Goal: Find specific page/section: Find specific page/section

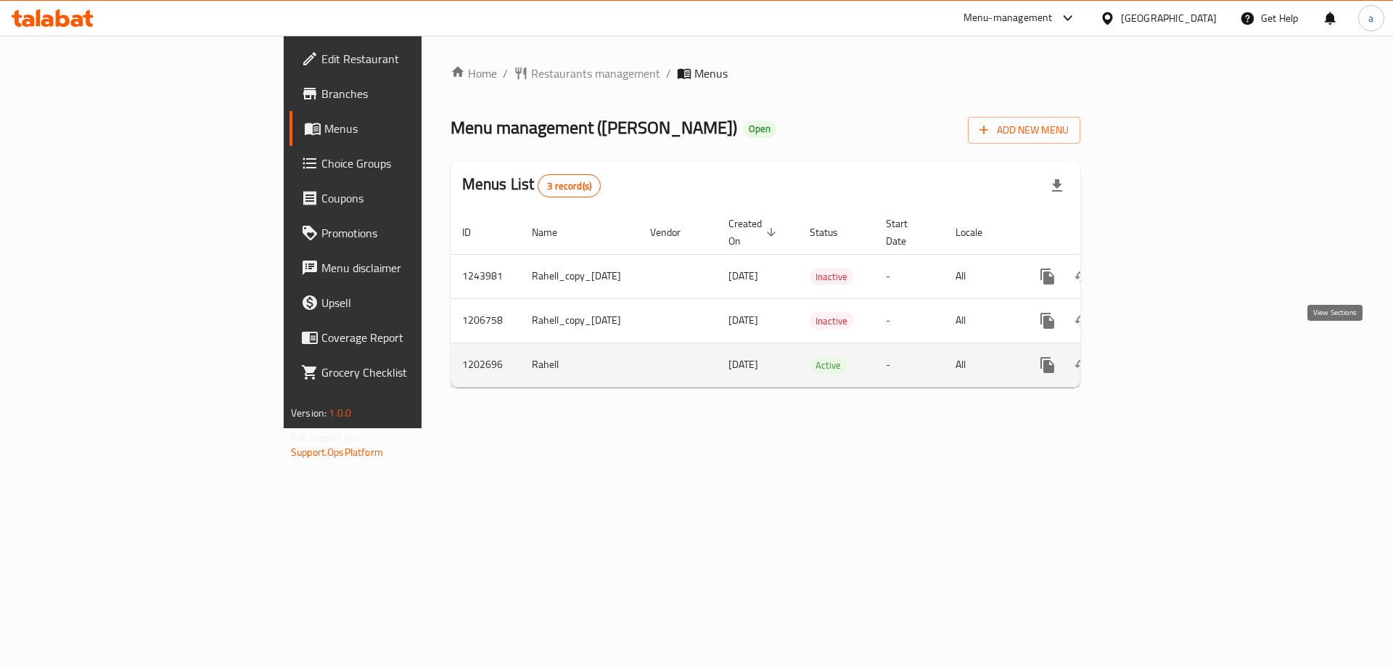
click at [1158, 358] on icon "enhanced table" at bounding box center [1151, 364] width 13 height 13
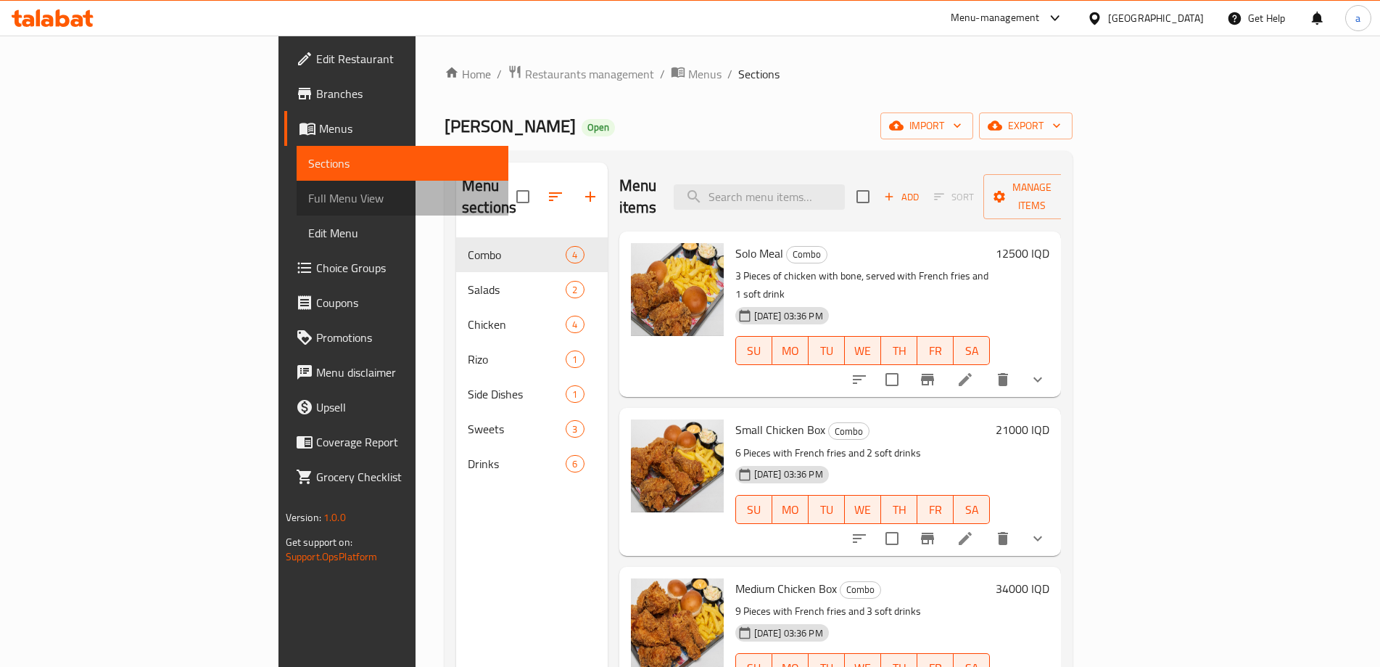
click at [308, 197] on span "Full Menu View" at bounding box center [402, 197] width 189 height 17
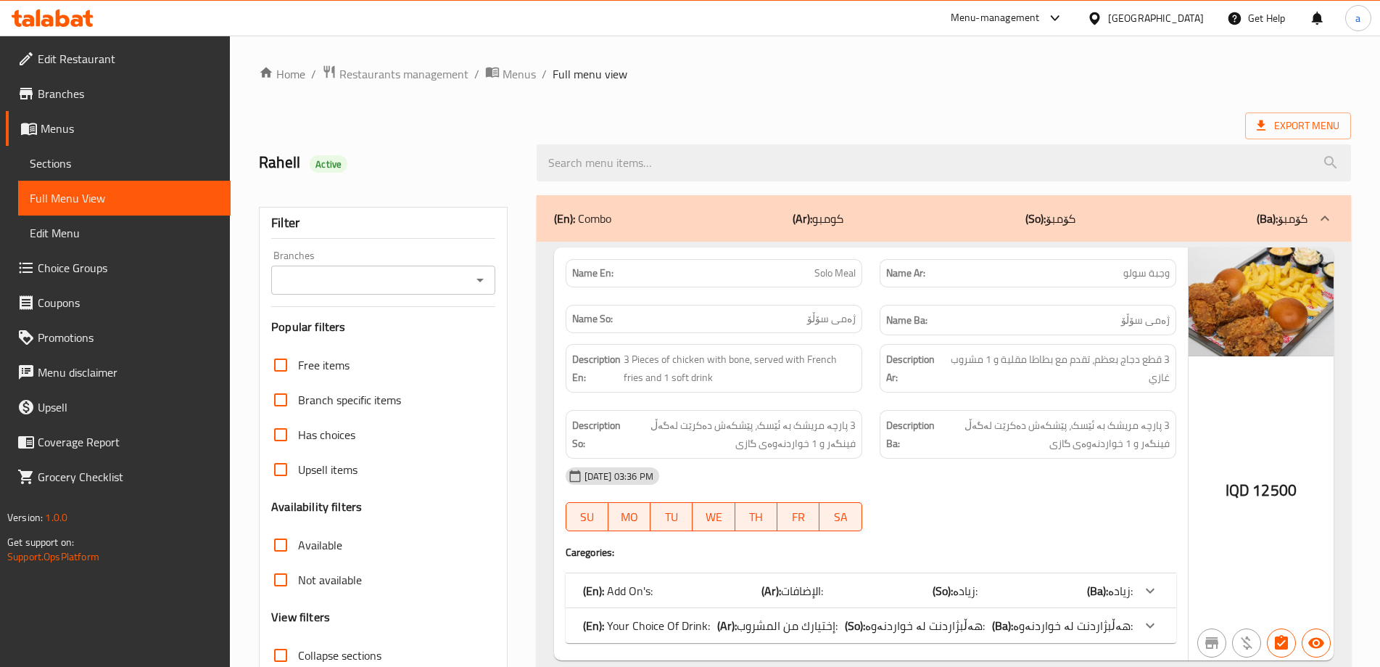
click at [482, 272] on icon "Open" at bounding box center [479, 279] width 17 height 17
click at [455, 326] on li "All" at bounding box center [382, 316] width 223 height 26
click at [475, 281] on icon "Open" at bounding box center [479, 279] width 17 height 17
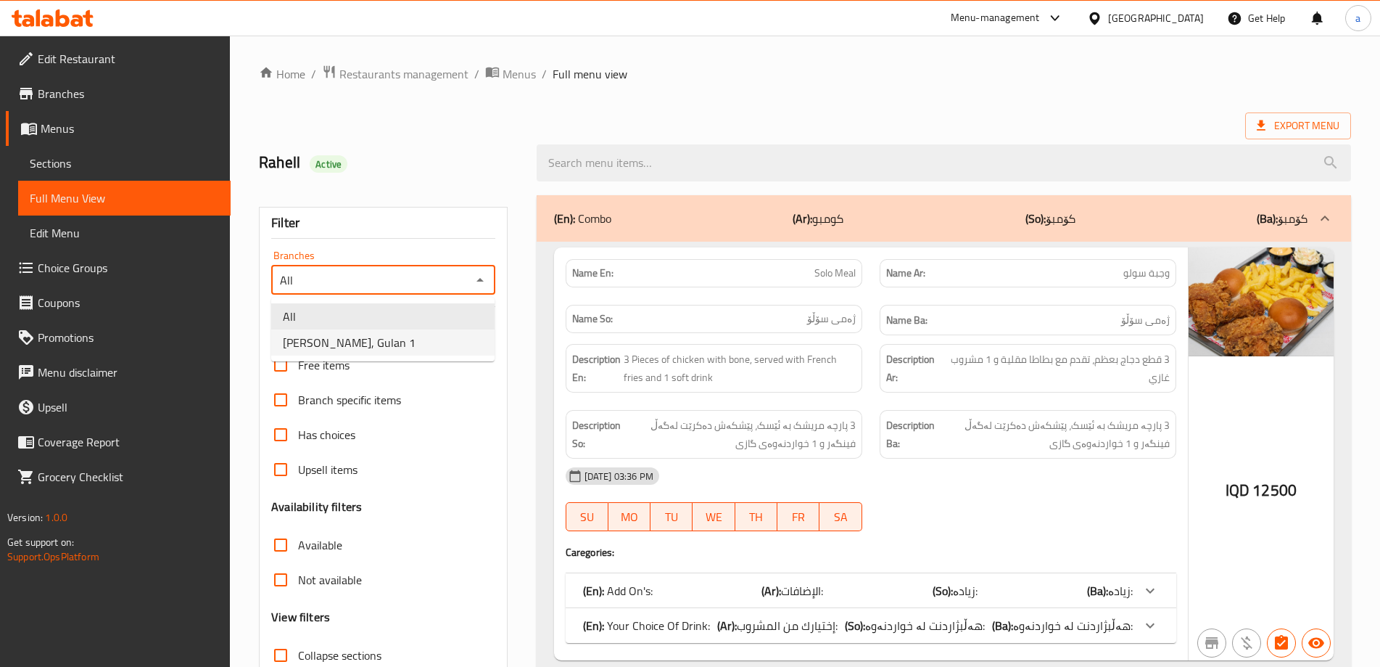
click at [455, 341] on li "Chikki chikk, Gulan 1" at bounding box center [382, 342] width 223 height 26
type input "Chikki chikk, Gulan 1"
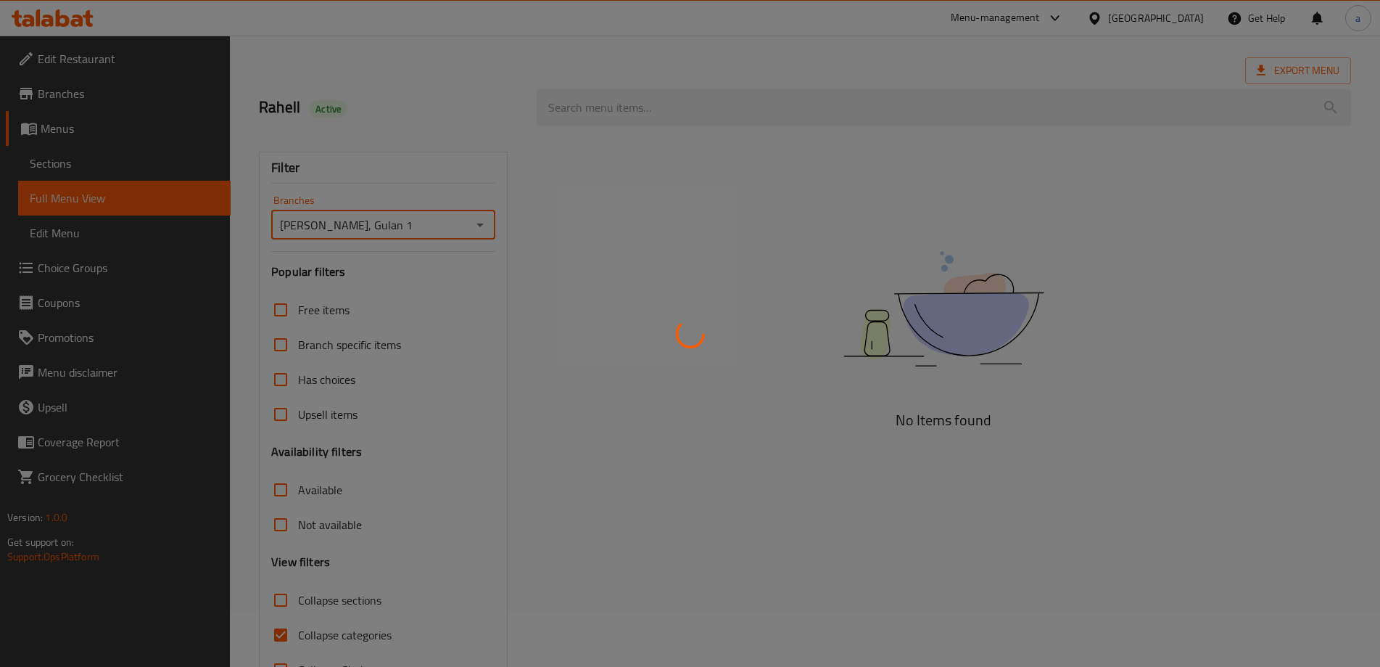
scroll to position [105, 0]
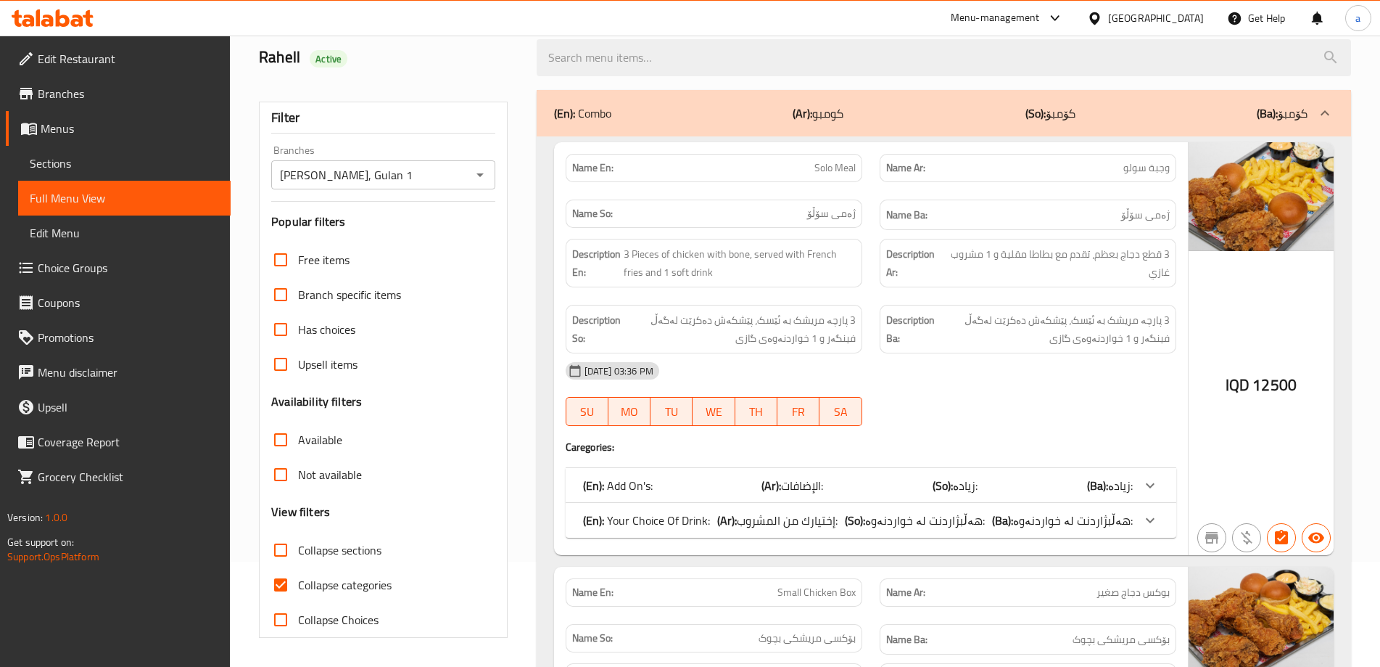
click at [334, 593] on span "Collapse categories" at bounding box center [345, 584] width 94 height 17
click at [298, 594] on input "Collapse categories" at bounding box center [280, 584] width 35 height 35
checkbox input "false"
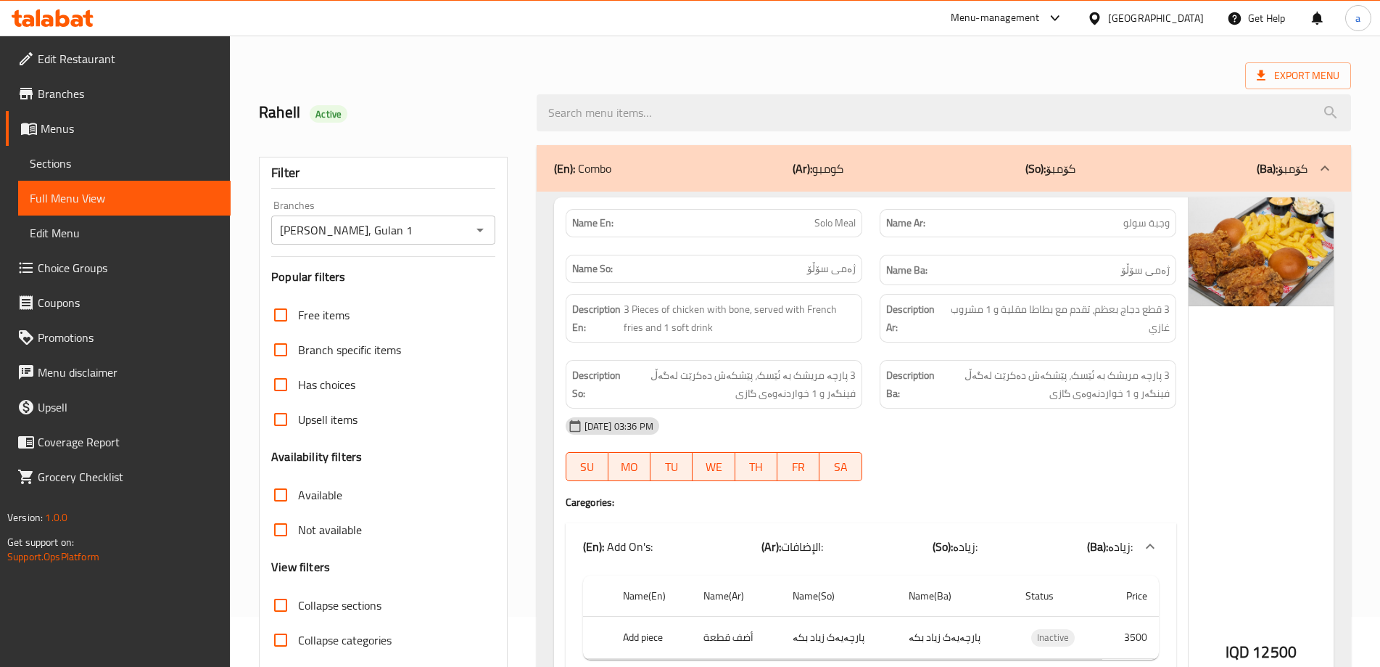
scroll to position [0, 0]
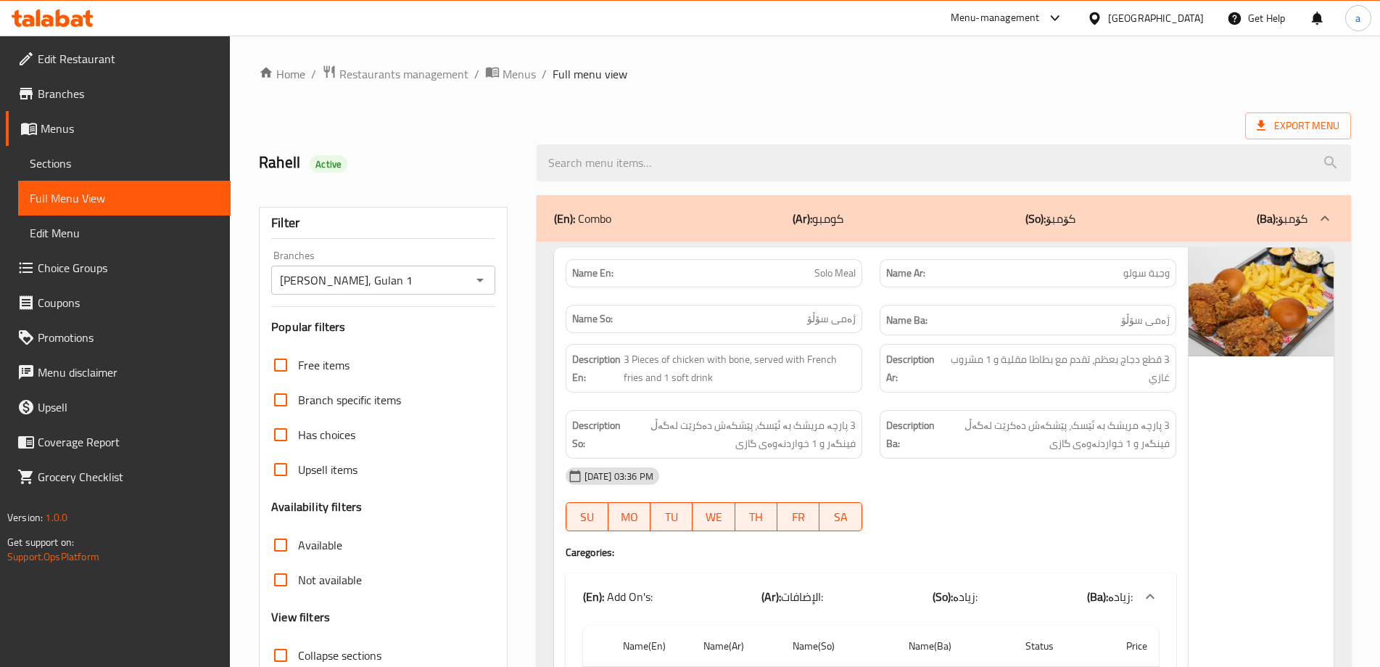
click at [687, 139] on div at bounding box center [944, 163] width 832 height 54
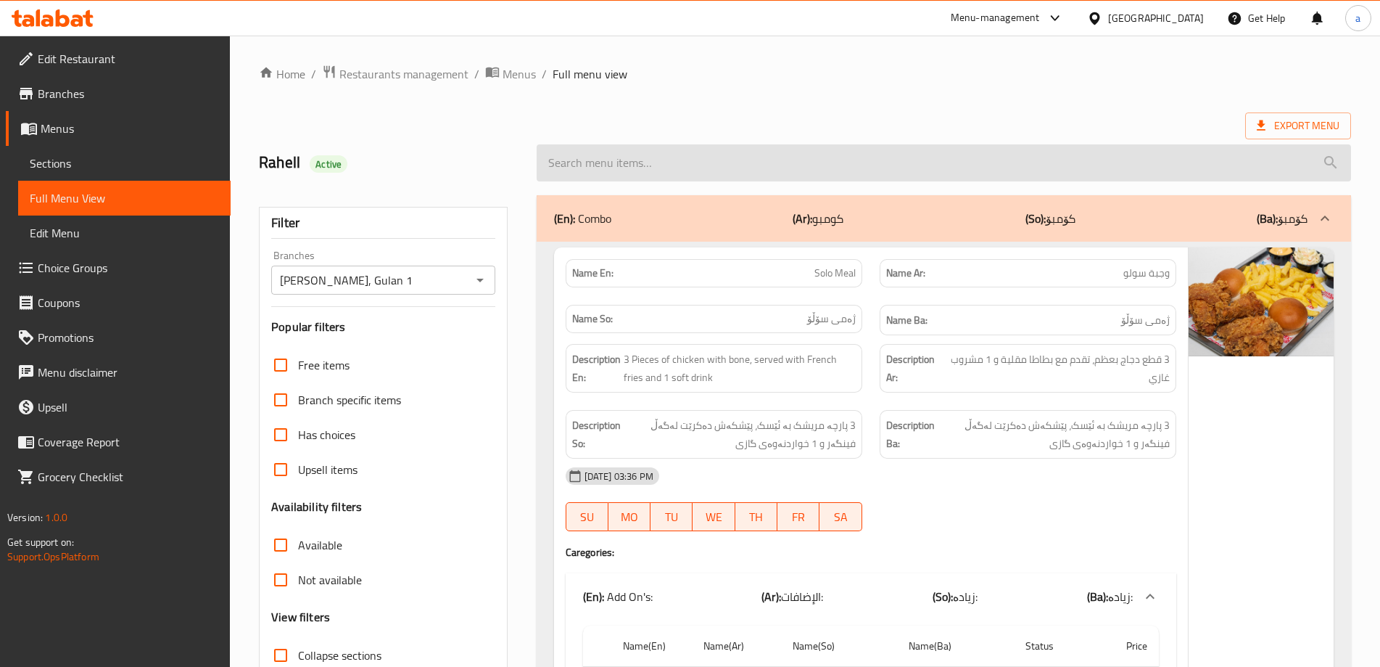
click at [677, 160] on input "search" at bounding box center [944, 162] width 814 height 37
paste input "Nuggets"
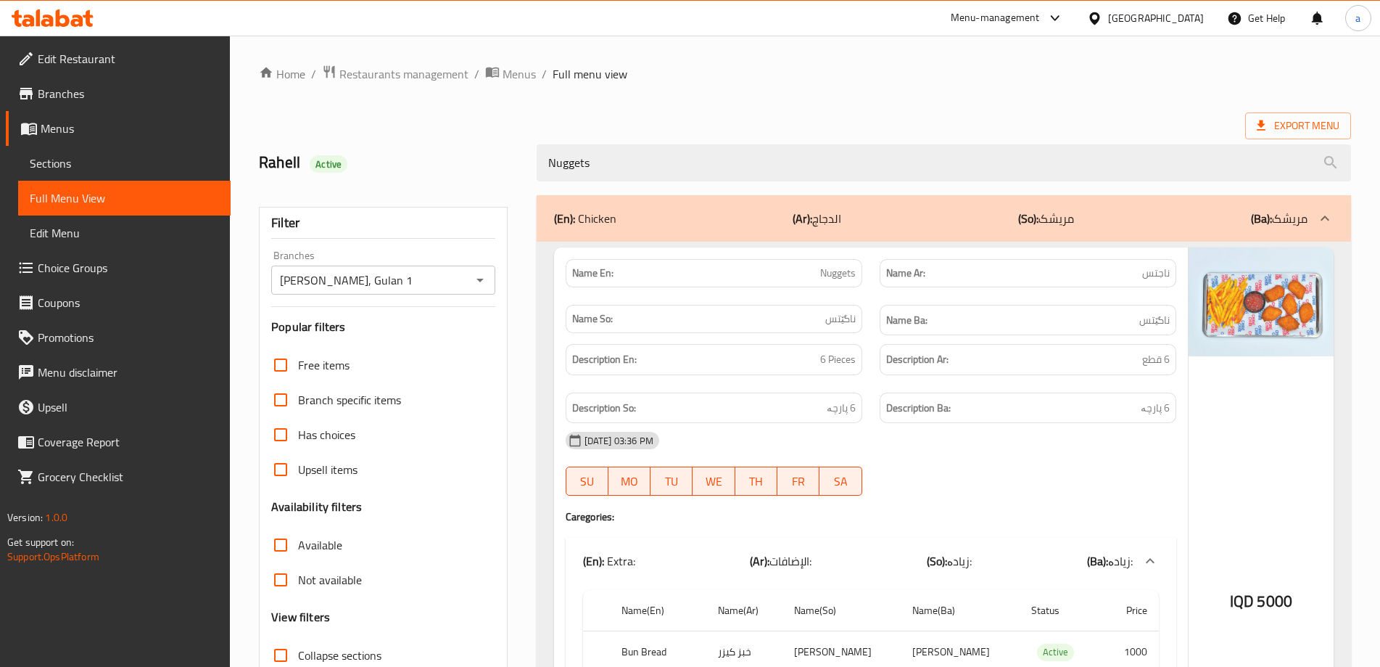
type input "Nuggets"
drag, startPoint x: 825, startPoint y: 273, endPoint x: 1169, endPoint y: 431, distance: 378.4
click at [1169, 431] on div "Name En: Nuggets Name Ar: ناجتس Name So: ناگێتس Name Ba: ناگێتس Description En:…" at bounding box center [871, 564] width 634 height 634
click at [1176, 445] on div "24-10-2023 03:36 PM" at bounding box center [871, 440] width 628 height 35
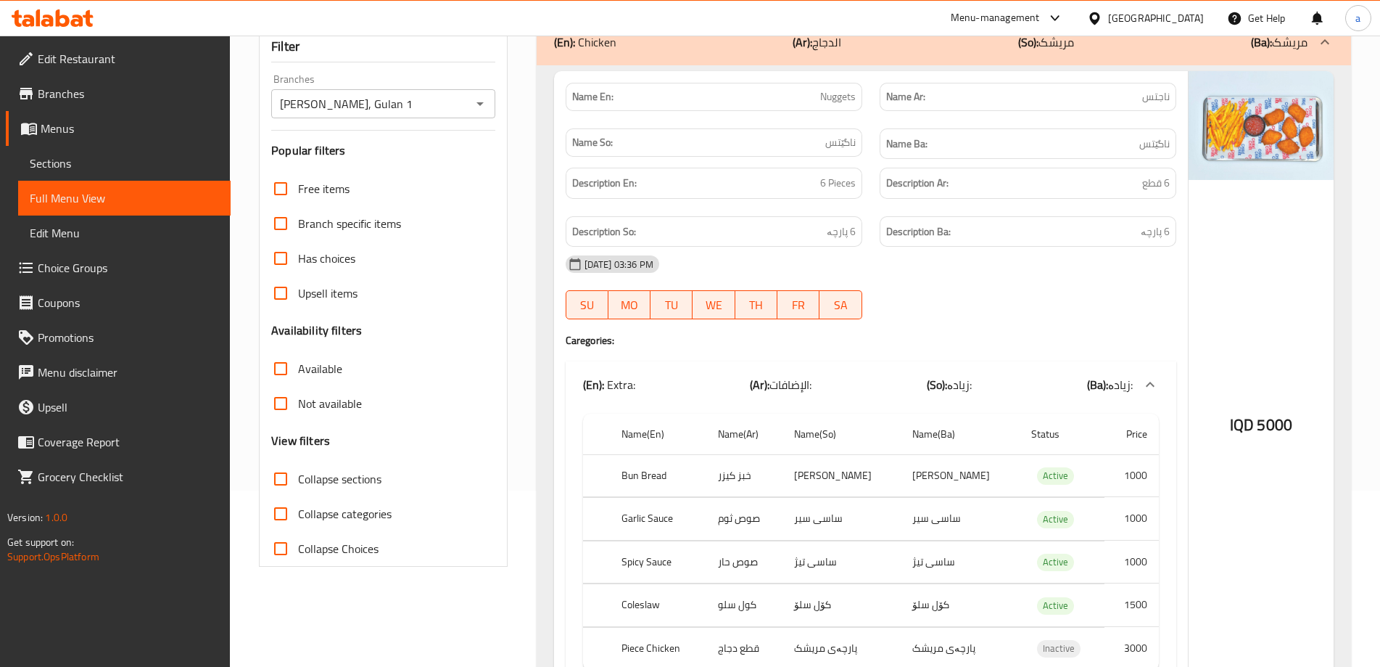
scroll to position [273, 0]
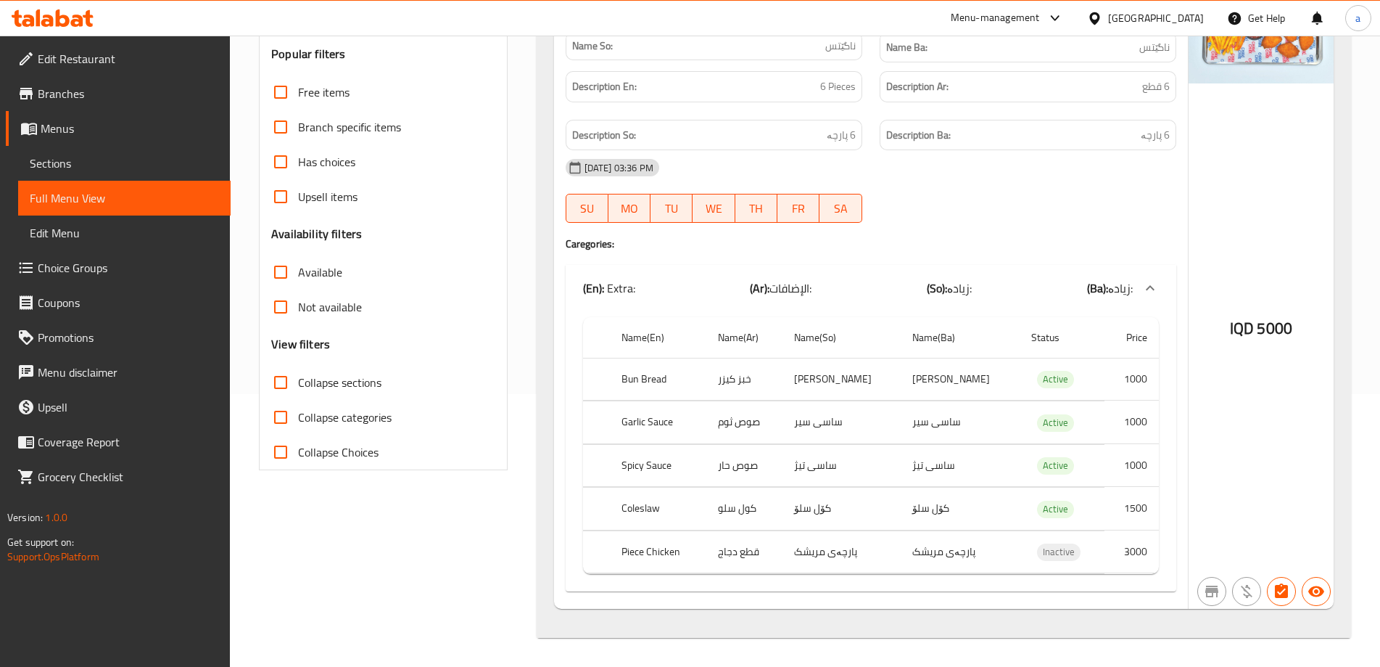
click at [59, 17] on icon at bounding box center [63, 17] width 14 height 17
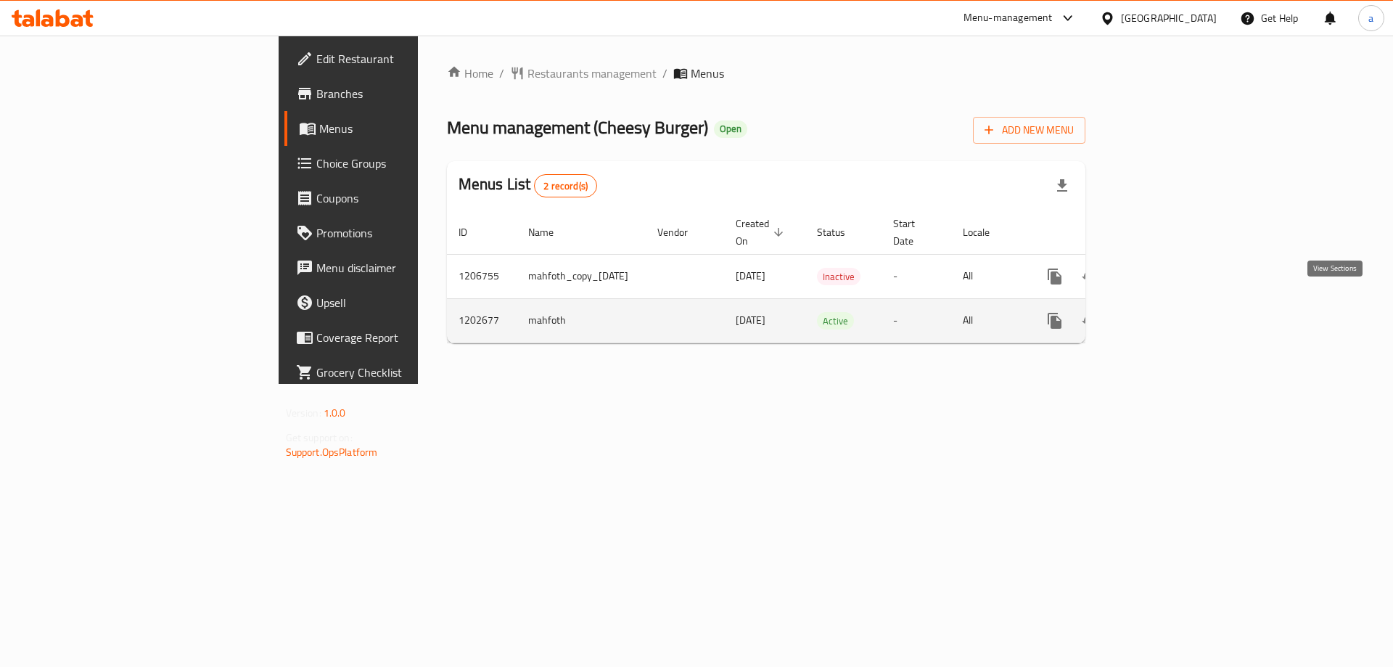
click at [1176, 303] on link "enhanced table" at bounding box center [1159, 320] width 35 height 35
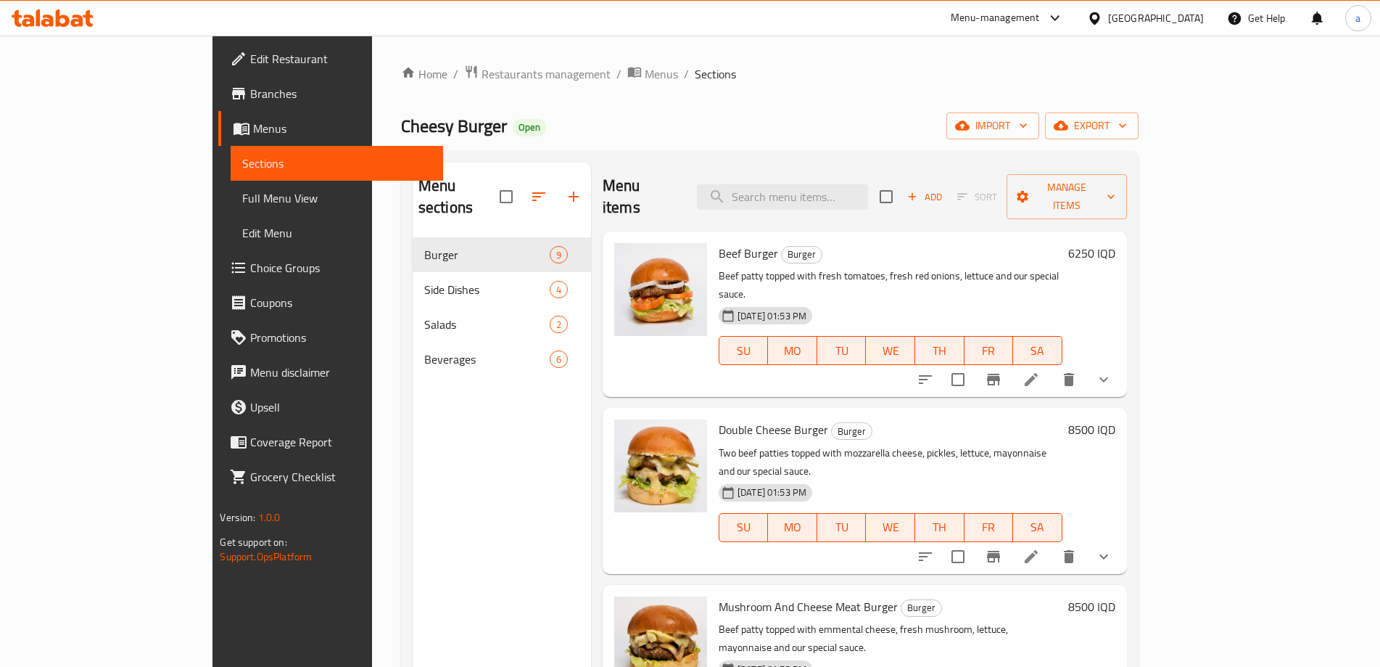
click at [242, 191] on span "Full Menu View" at bounding box center [336, 197] width 189 height 17
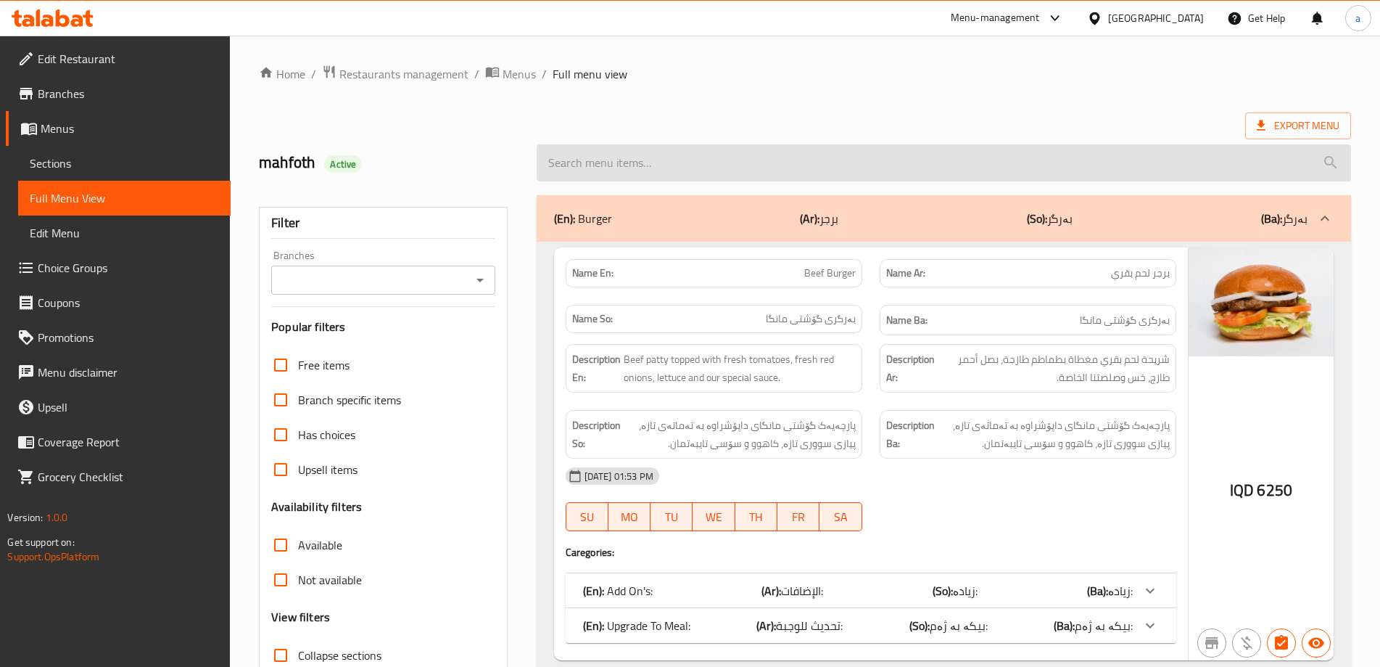
click at [659, 172] on input "search" at bounding box center [944, 162] width 814 height 37
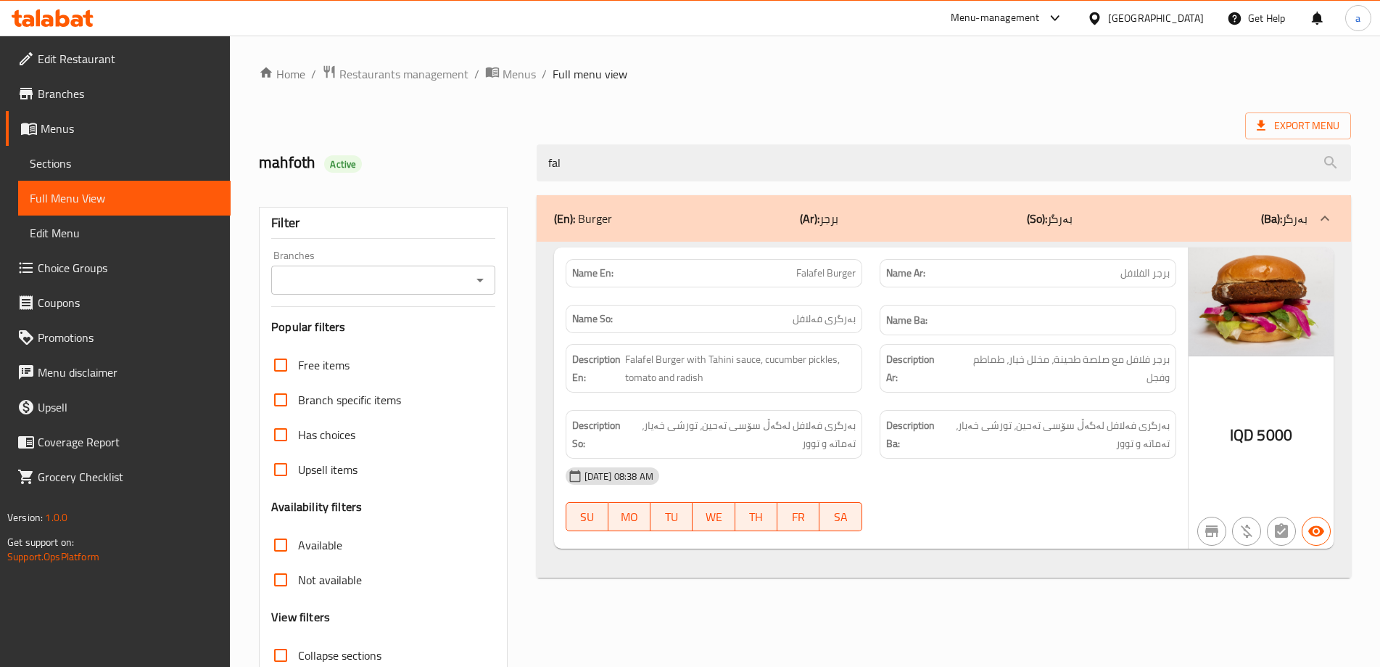
type input "fal"
click at [70, 20] on icon at bounding box center [53, 17] width 82 height 17
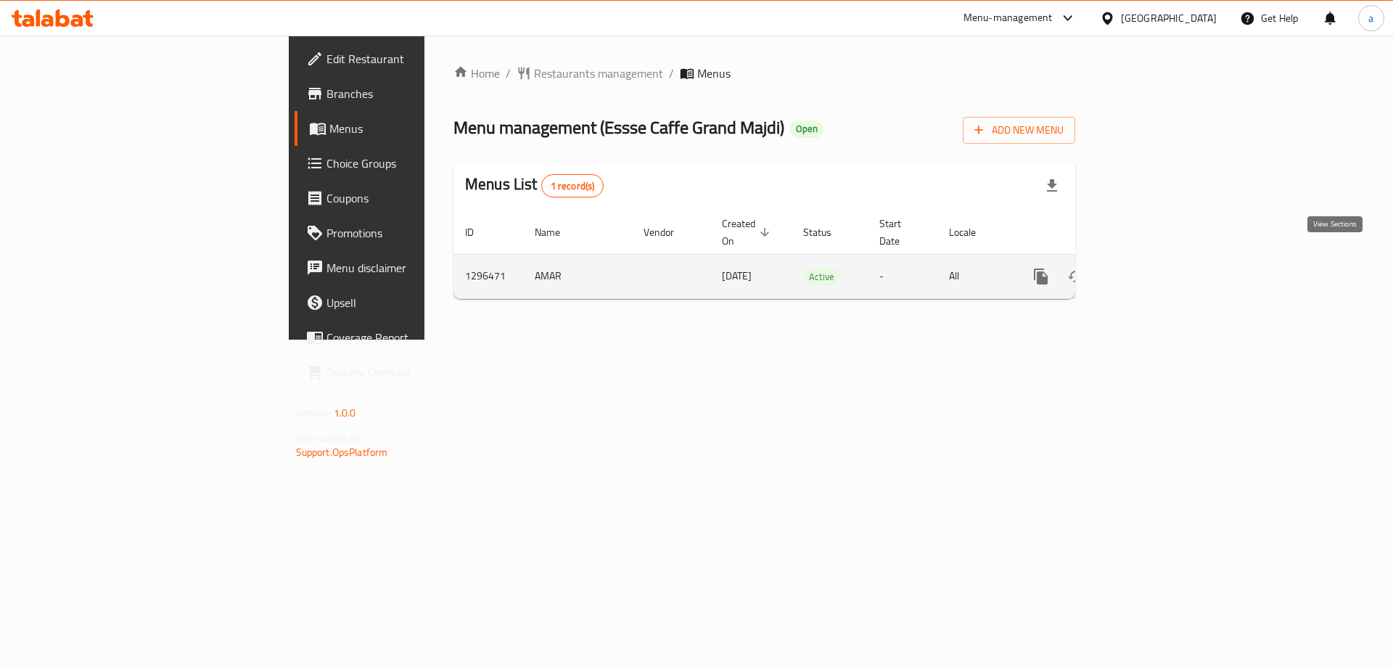
click at [1154, 268] on icon "enhanced table" at bounding box center [1145, 276] width 17 height 17
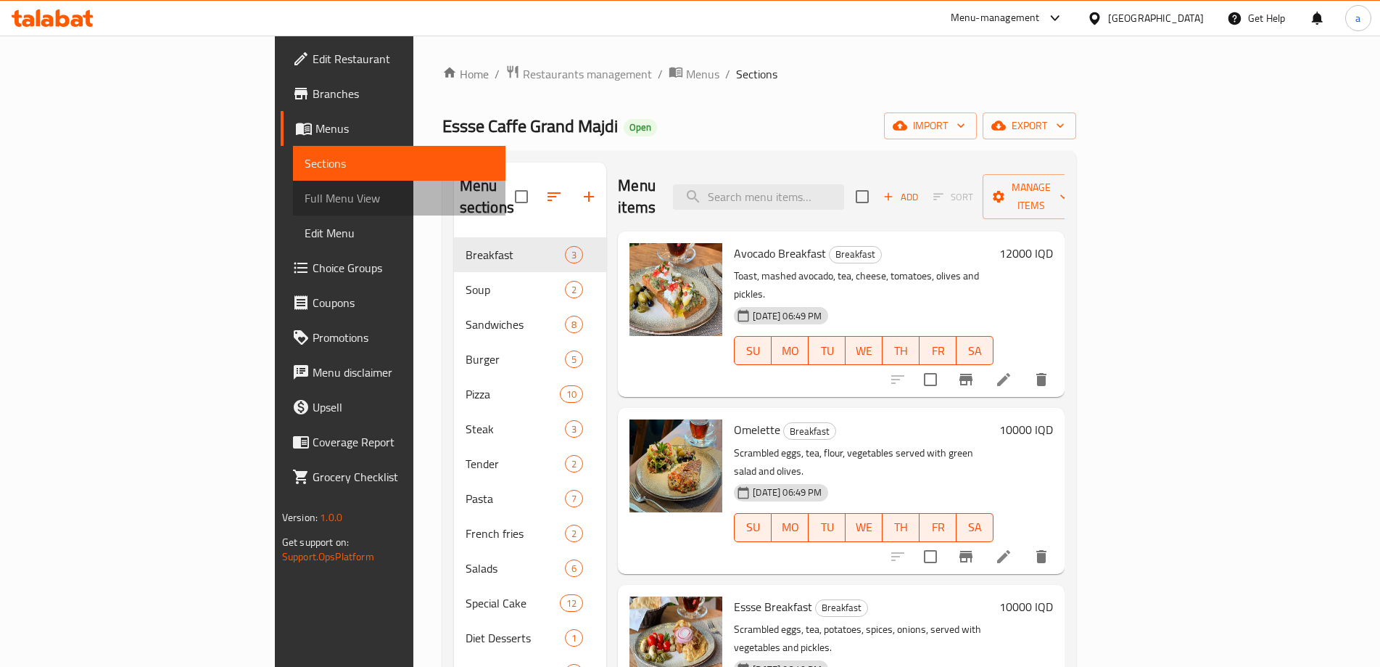
click at [293, 212] on link "Full Menu View" at bounding box center [399, 198] width 213 height 35
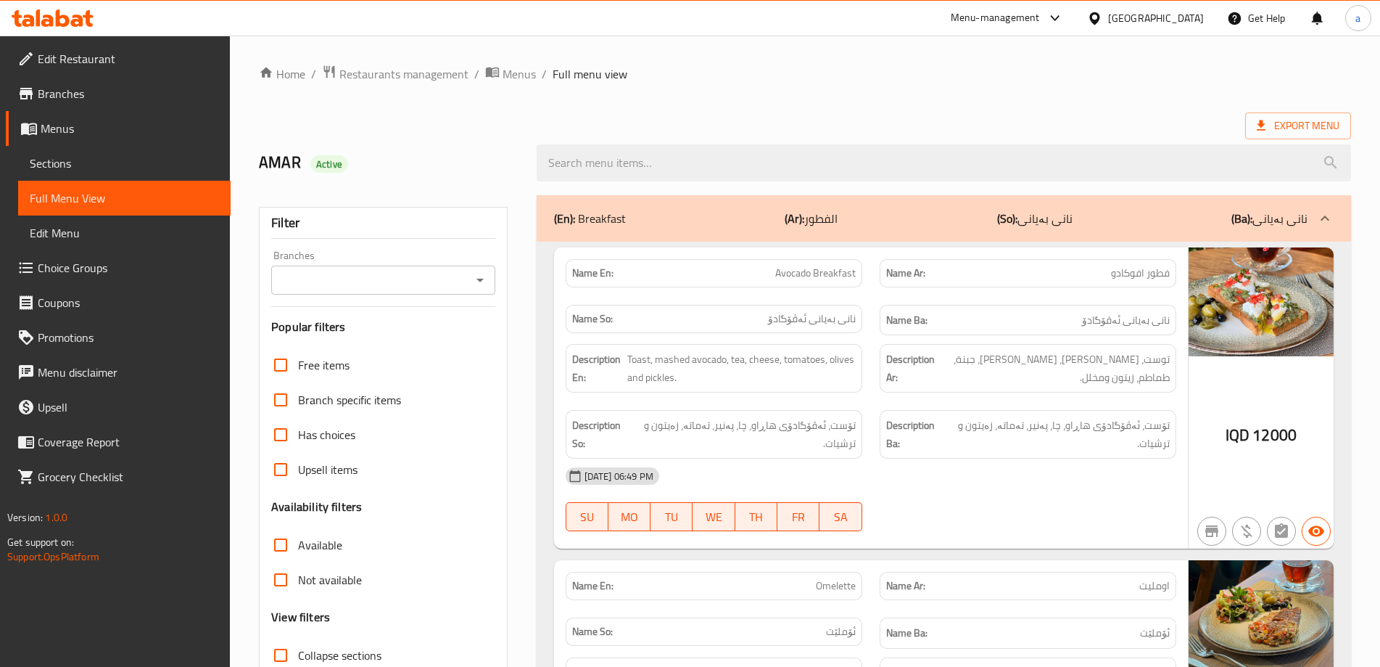
click at [485, 283] on icon "Open" at bounding box center [479, 279] width 17 height 17
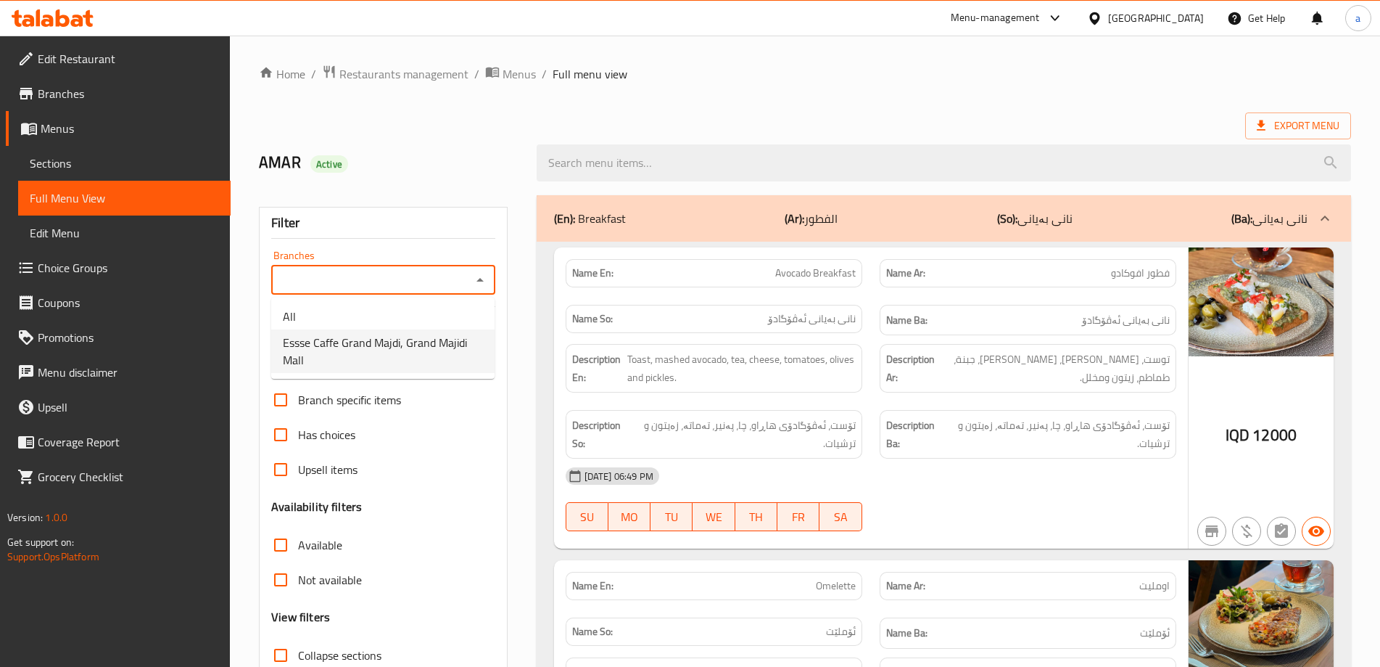
click at [426, 336] on span "Essse Caffe Grand Majdi, Grand Majidi Mall" at bounding box center [383, 351] width 200 height 35
type input "Essse Caffe Grand Majdi, Grand Majidi Mall"
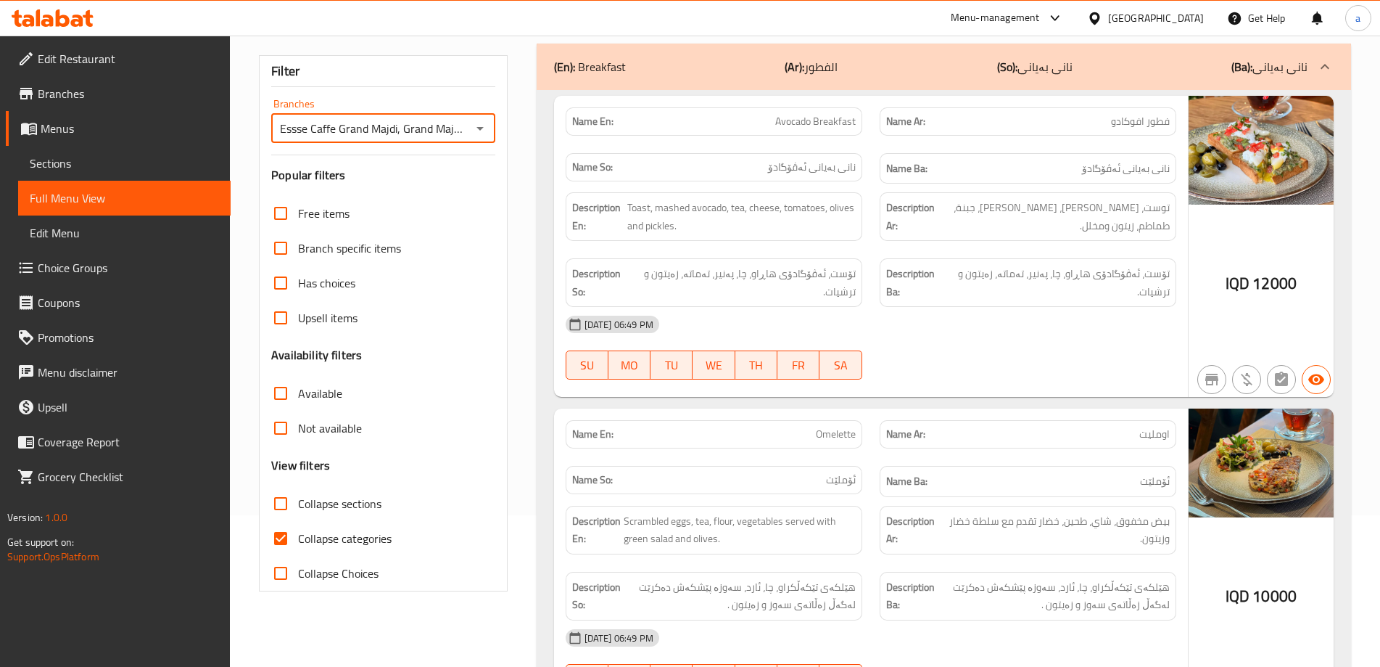
scroll to position [387, 0]
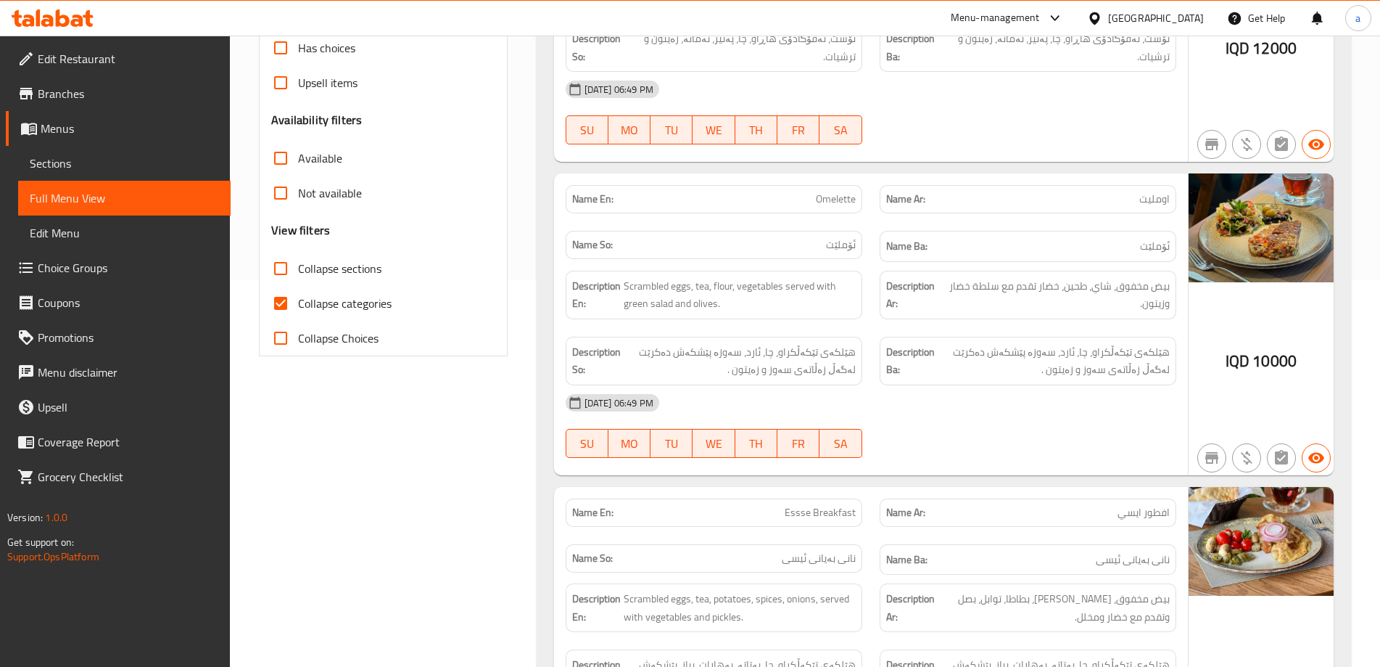
click at [319, 312] on span "Collapse categories" at bounding box center [345, 302] width 94 height 17
click at [298, 313] on input "Collapse categories" at bounding box center [280, 303] width 35 height 35
checkbox input "false"
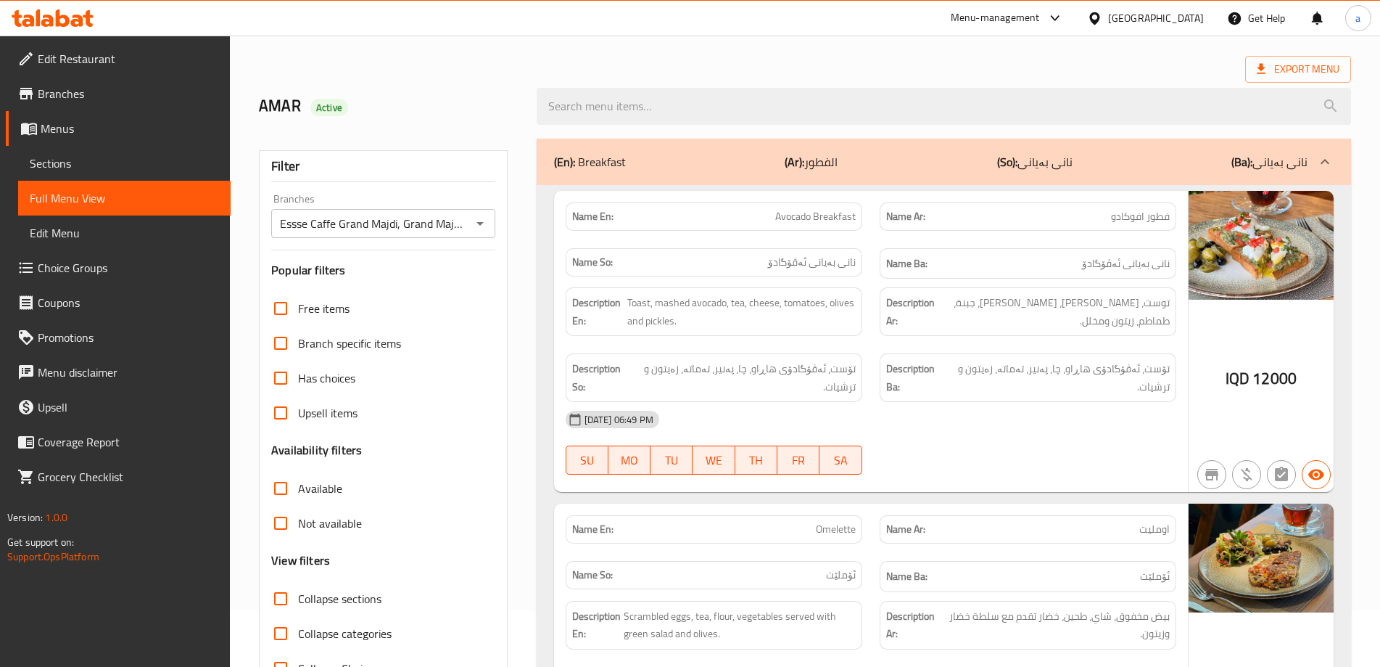
scroll to position [0, 0]
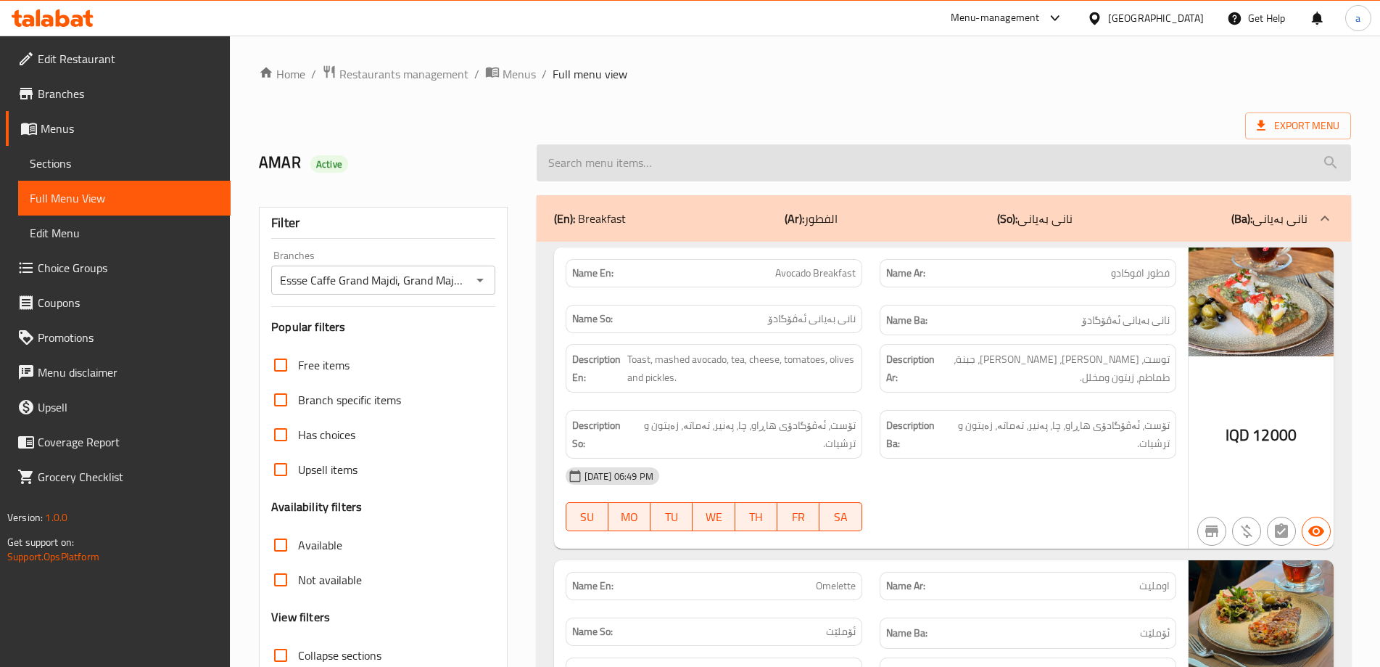
click at [586, 161] on input "search" at bounding box center [944, 162] width 814 height 37
paste input "Chocolate Muffin"
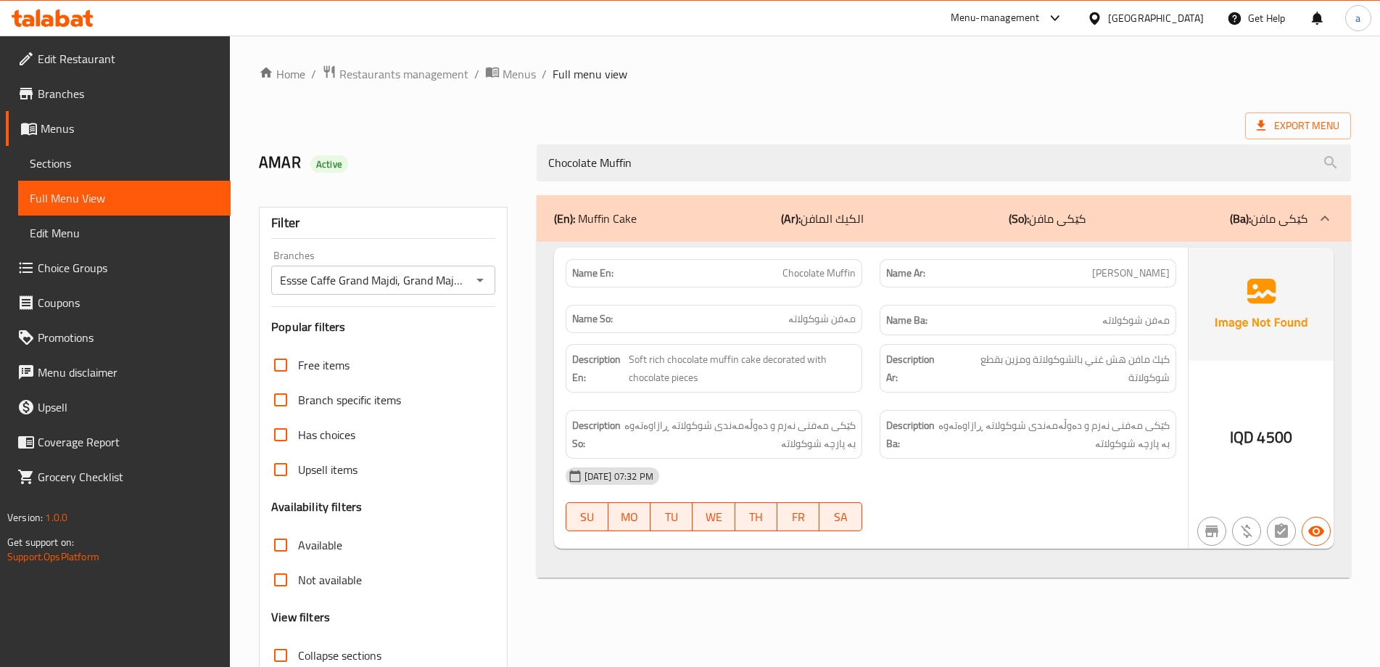
type input "Chocolate Muffin"
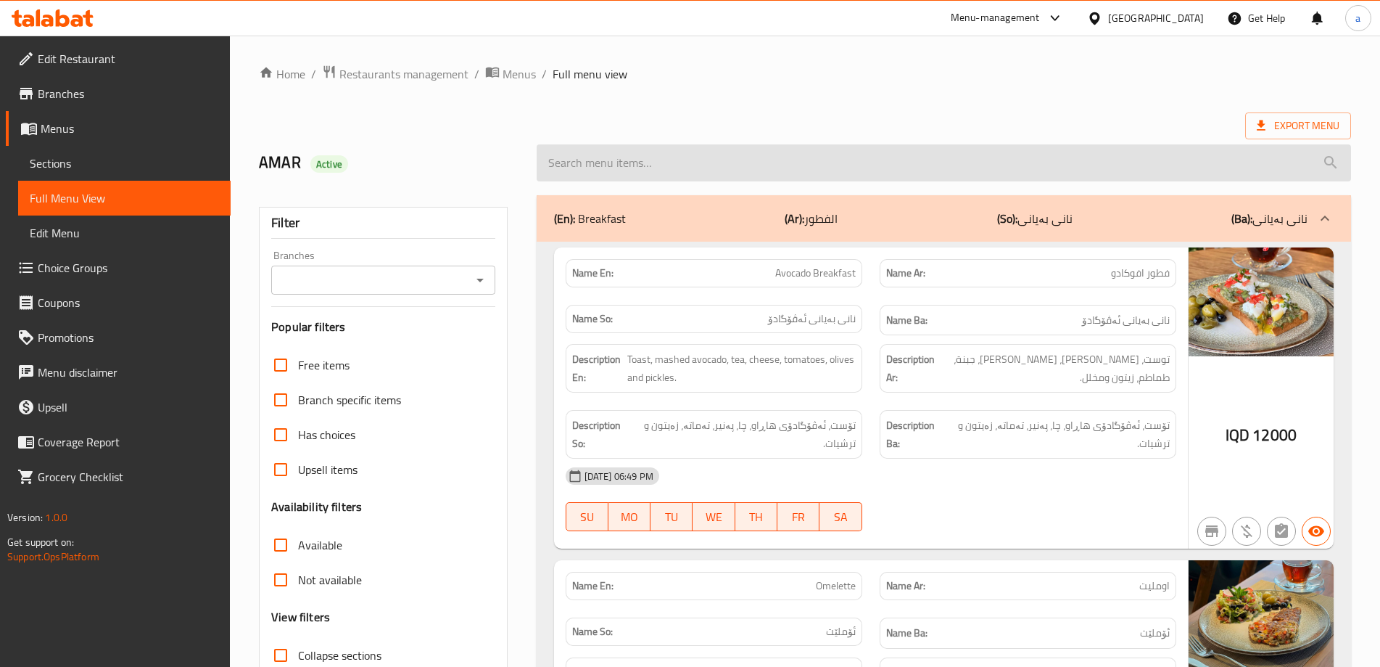
click at [606, 156] on input "search" at bounding box center [944, 162] width 814 height 37
paste input "Chocolate Muffin"
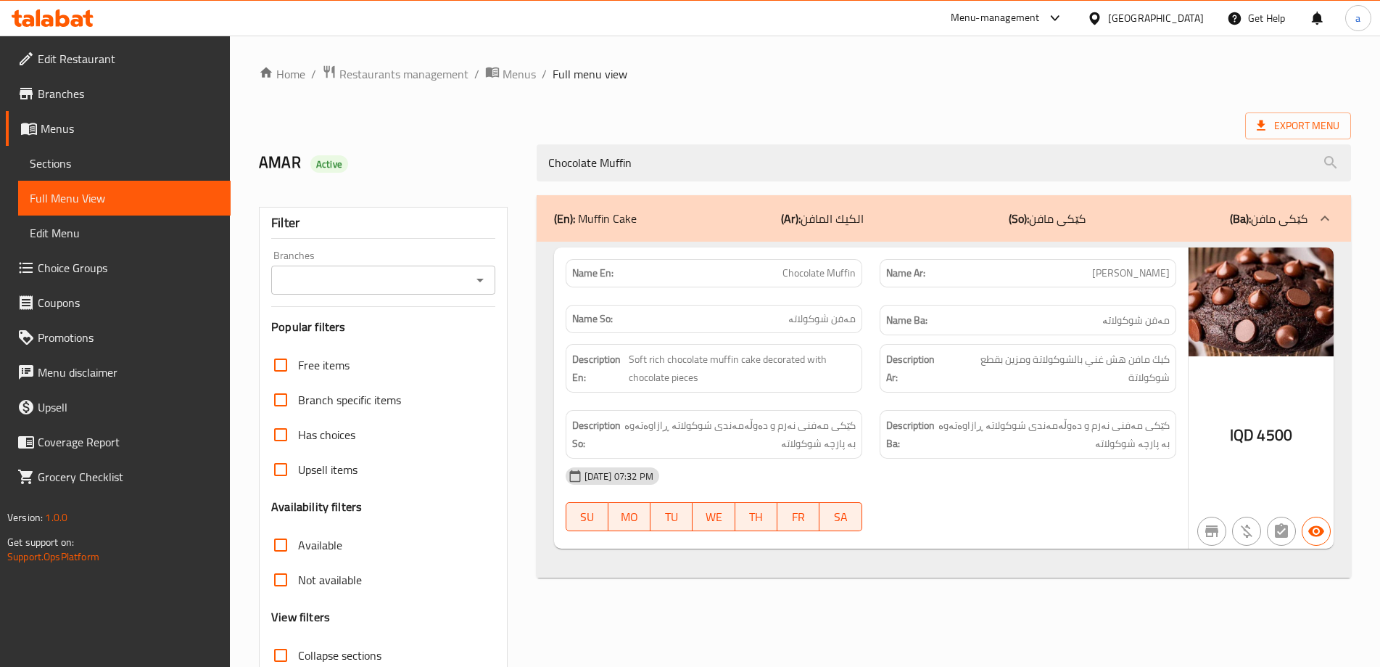
type input "Chocolate Muffin"
click at [477, 295] on div "Filter Branches Branches Popular filters Free items Branch specific items Has c…" at bounding box center [383, 475] width 248 height 536
click at [477, 285] on icon "Open" at bounding box center [479, 279] width 17 height 17
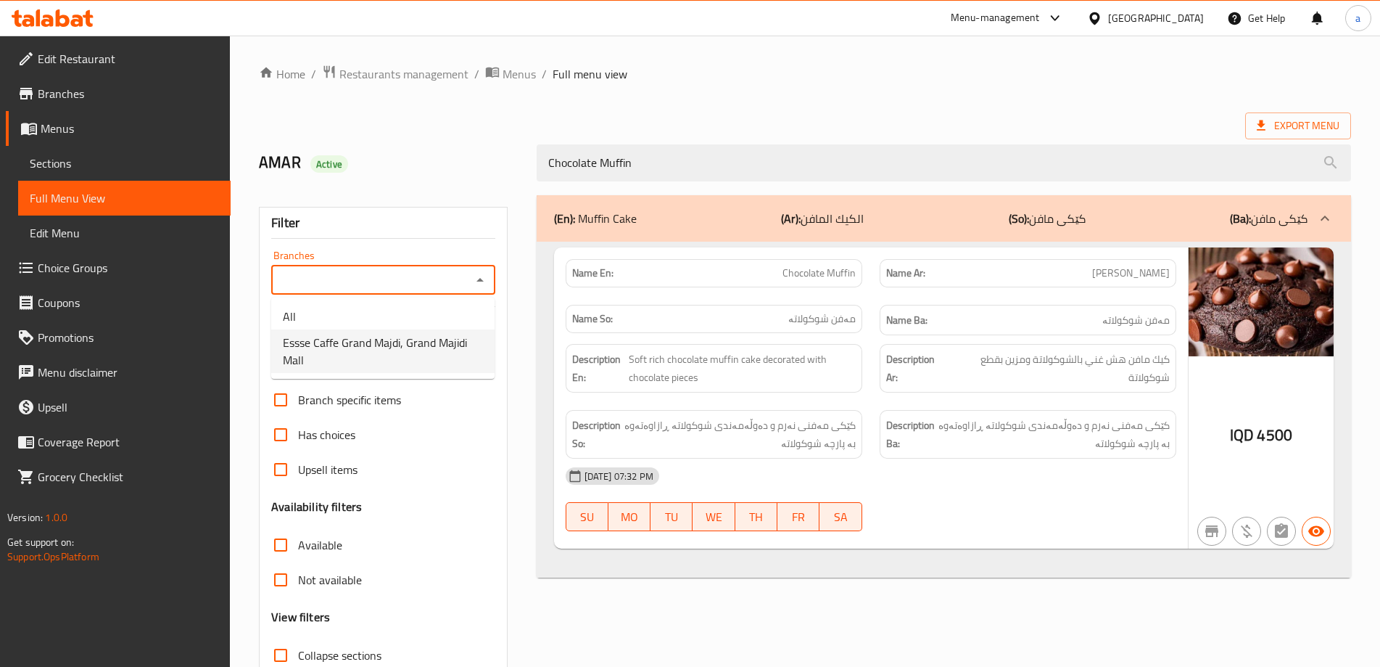
click at [436, 350] on span "Essse Caffe Grand Majdi, Grand Majidi Mall" at bounding box center [383, 351] width 200 height 35
type input "Essse Caffe Grand Majdi, Grand Majidi Mall"
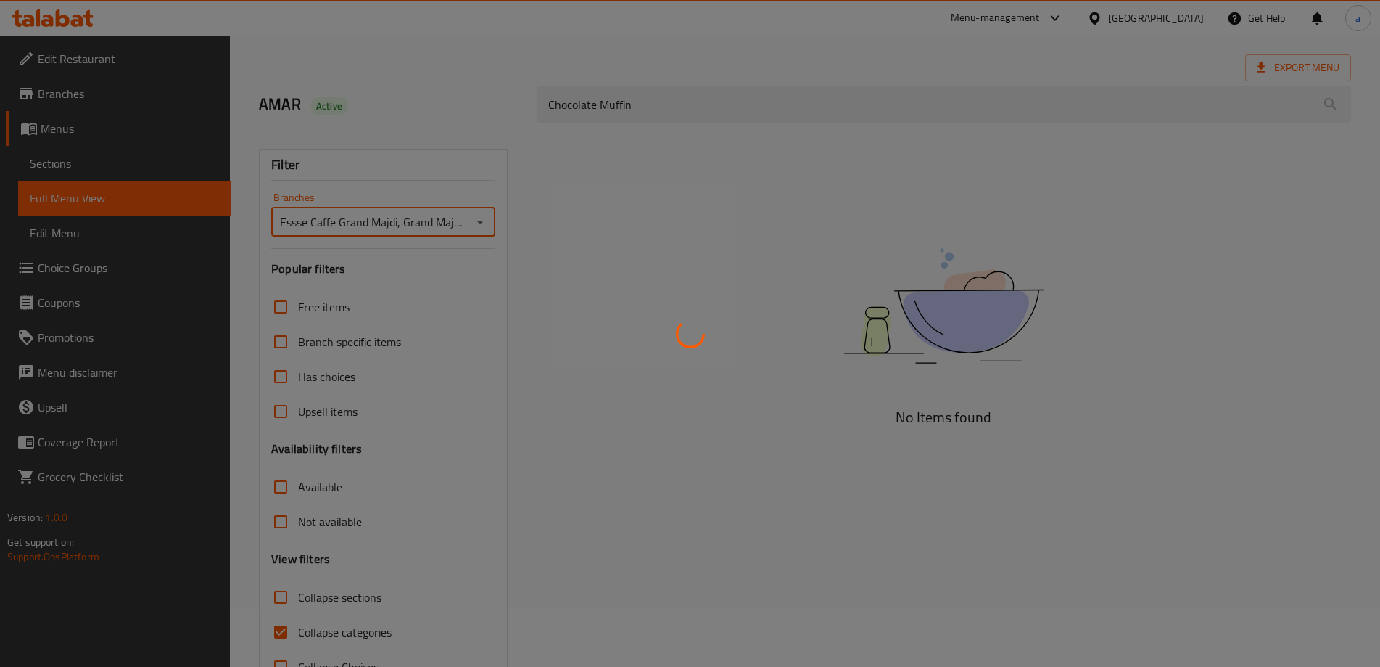
scroll to position [105, 0]
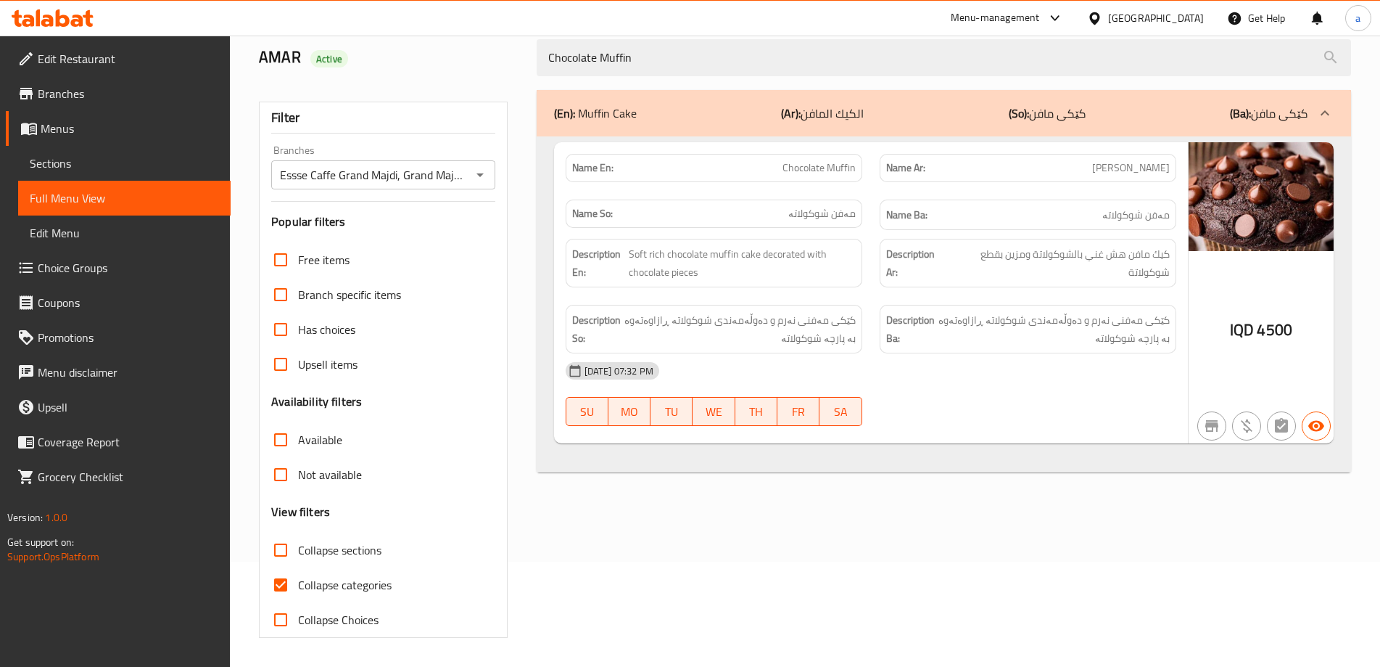
click at [360, 574] on label "Collapse categories" at bounding box center [327, 584] width 128 height 35
click at [298, 574] on input "Collapse categories" at bounding box center [280, 584] width 35 height 35
checkbox input "false"
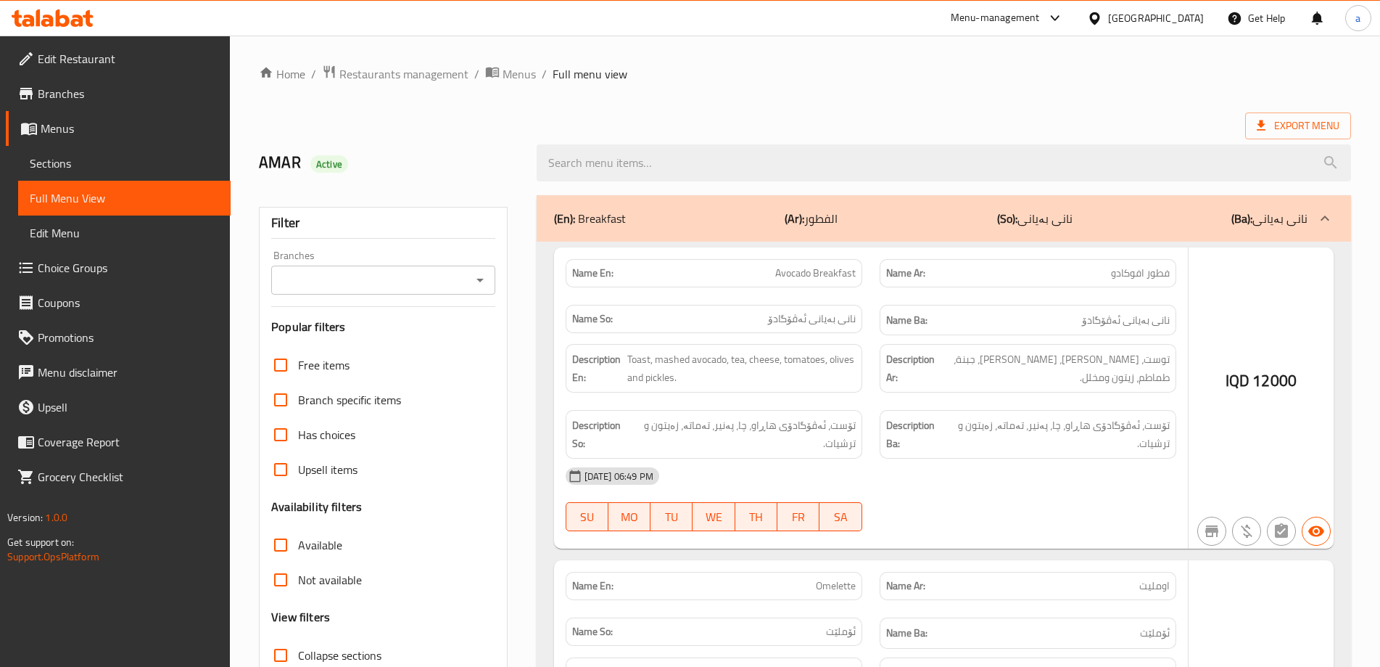
click at [625, 157] on div at bounding box center [690, 333] width 1380 height 667
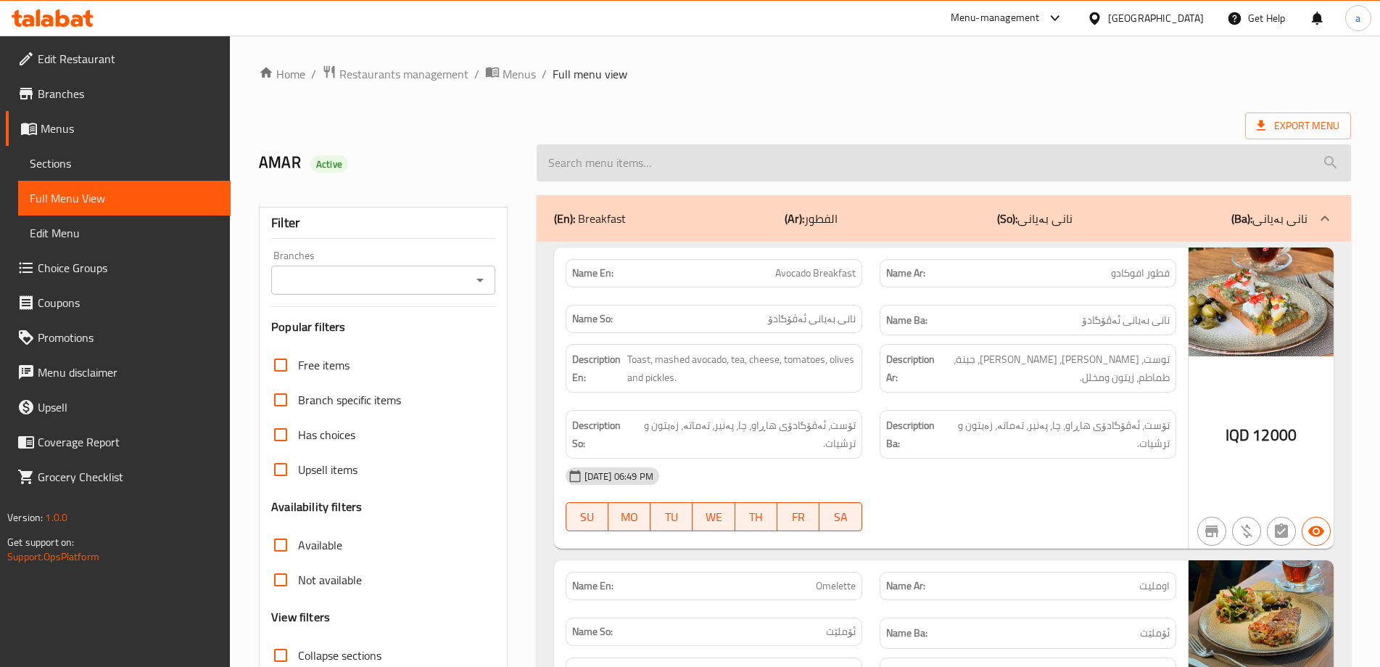
click at [604, 170] on input "search" at bounding box center [944, 162] width 814 height 37
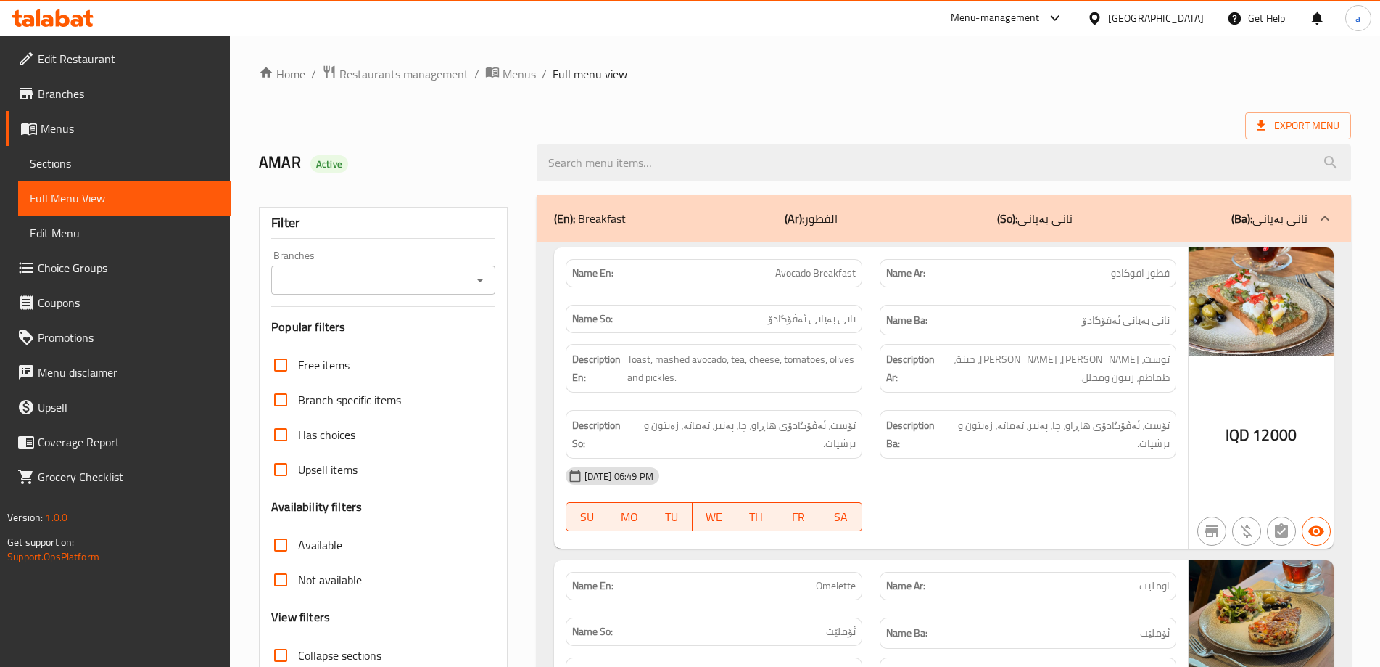
paste input "[PERSON_NAME]"
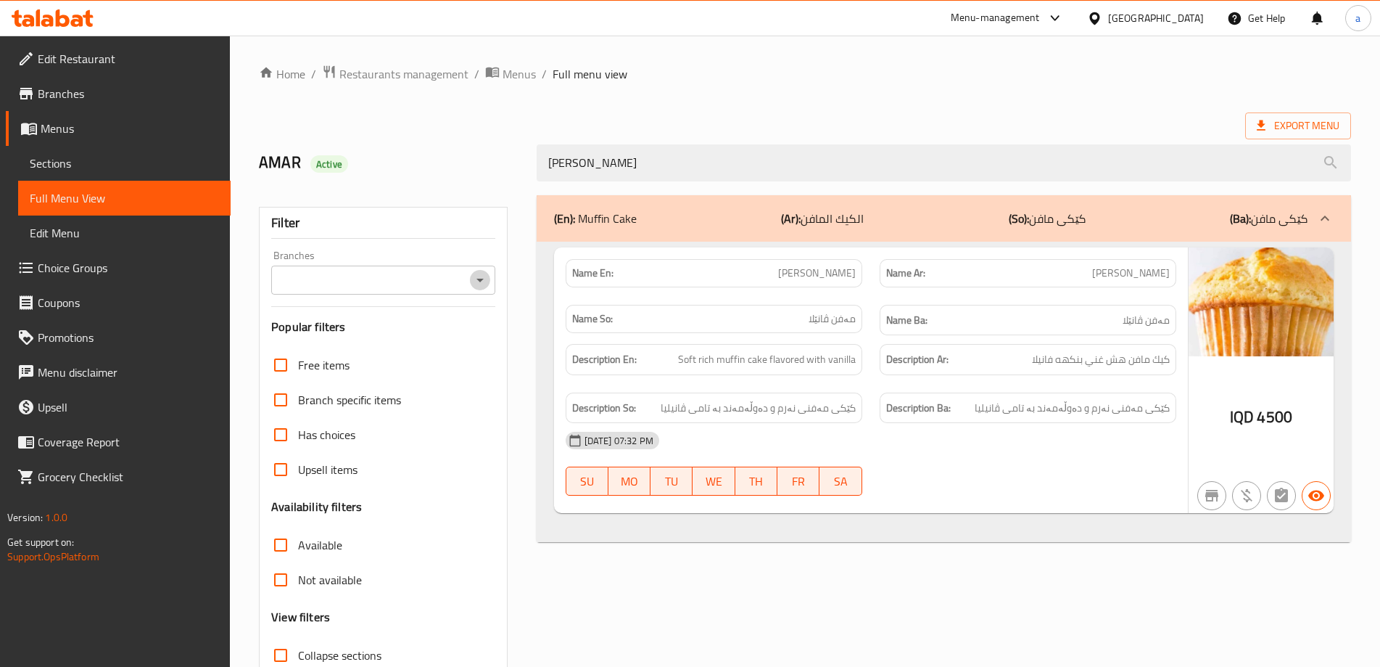
click at [480, 289] on button "Open" at bounding box center [480, 280] width 20 height 20
type input "[PERSON_NAME]"
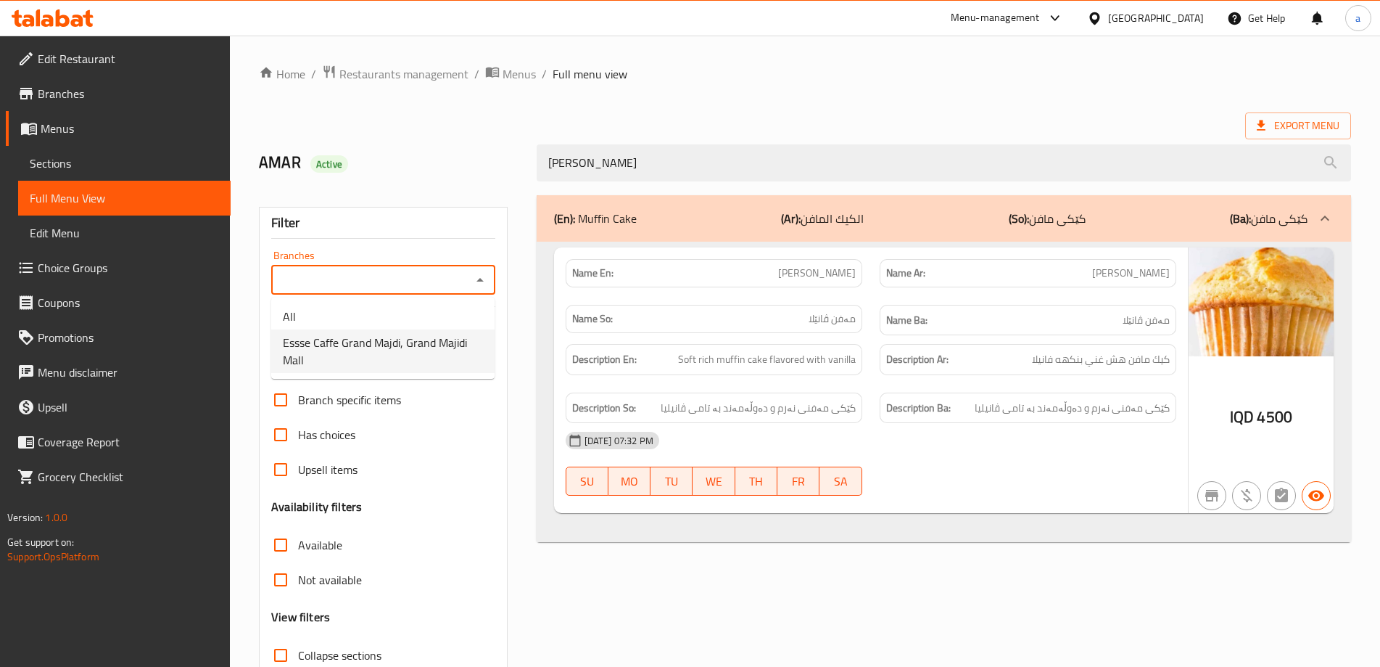
click at [418, 357] on span "Essse Caffe Grand Majdi, Grand Majidi Mall" at bounding box center [383, 351] width 200 height 35
type input "Essse Caffe Grand Majdi, Grand Majidi Mall"
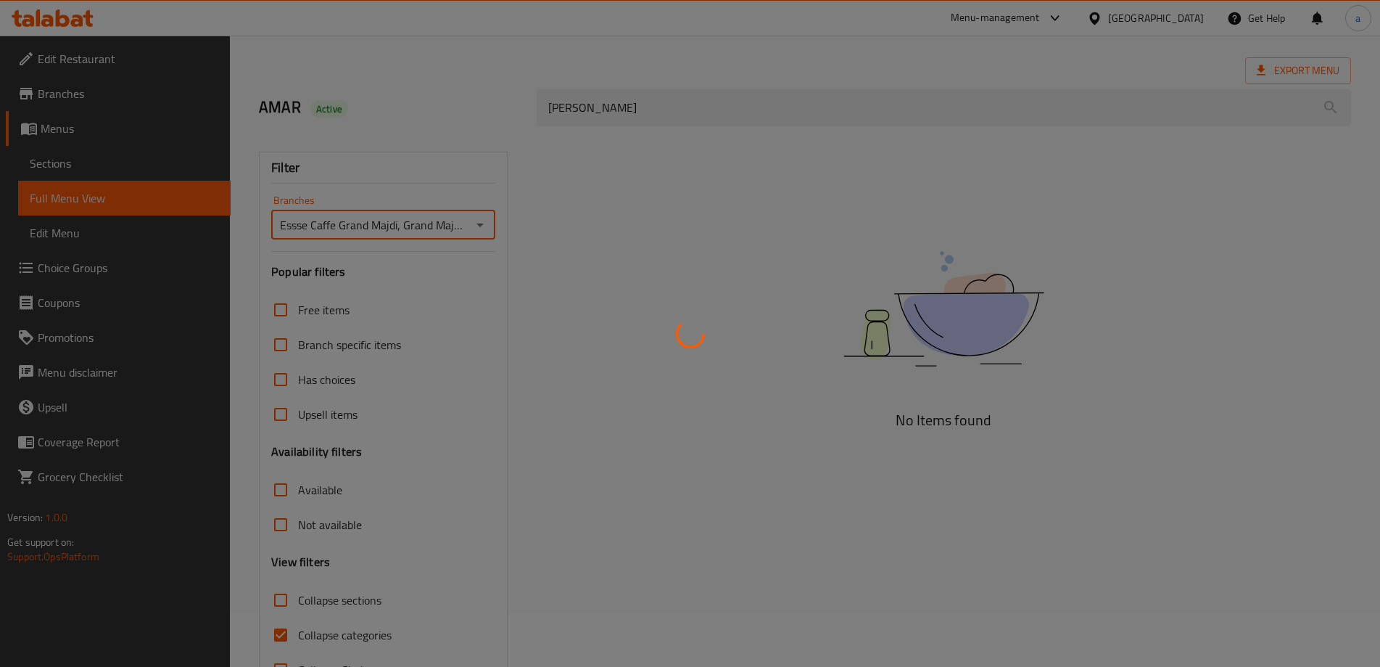
scroll to position [105, 0]
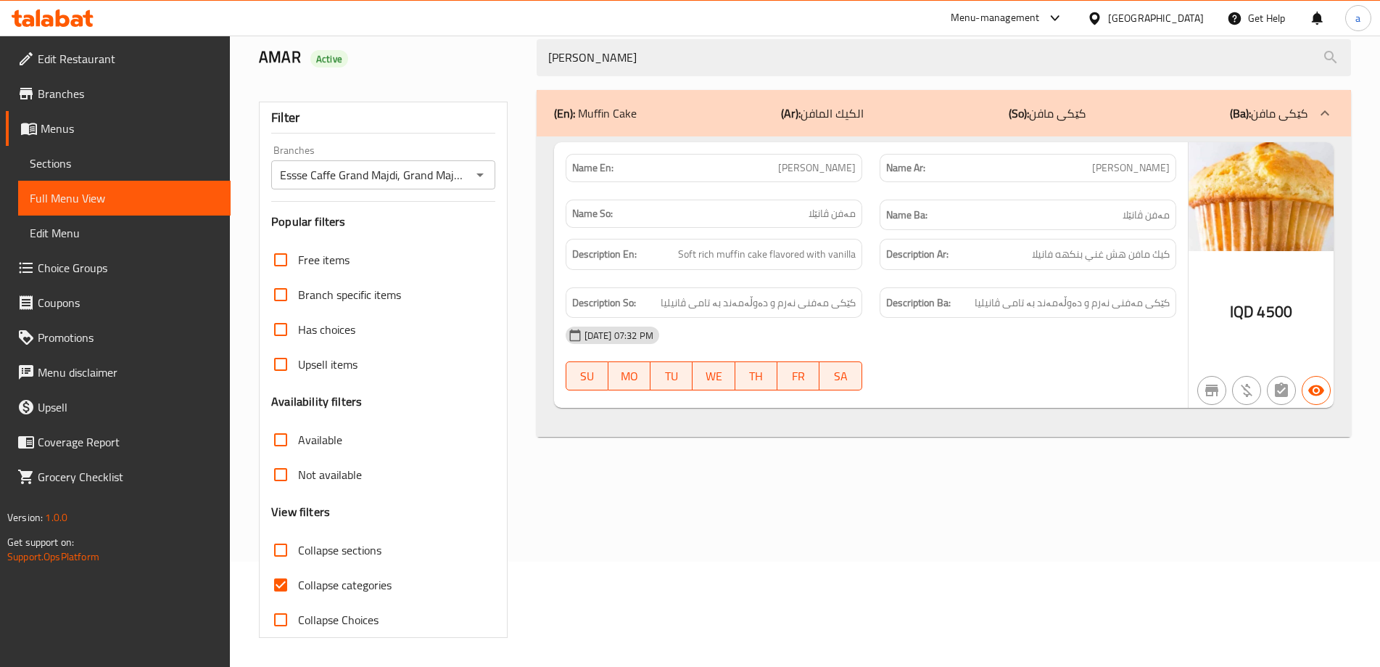
click at [337, 593] on span "Collapse categories" at bounding box center [345, 584] width 94 height 17
click at [298, 593] on input "Collapse categories" at bounding box center [280, 584] width 35 height 35
checkbox input "false"
click at [70, 23] on icon at bounding box center [53, 17] width 82 height 17
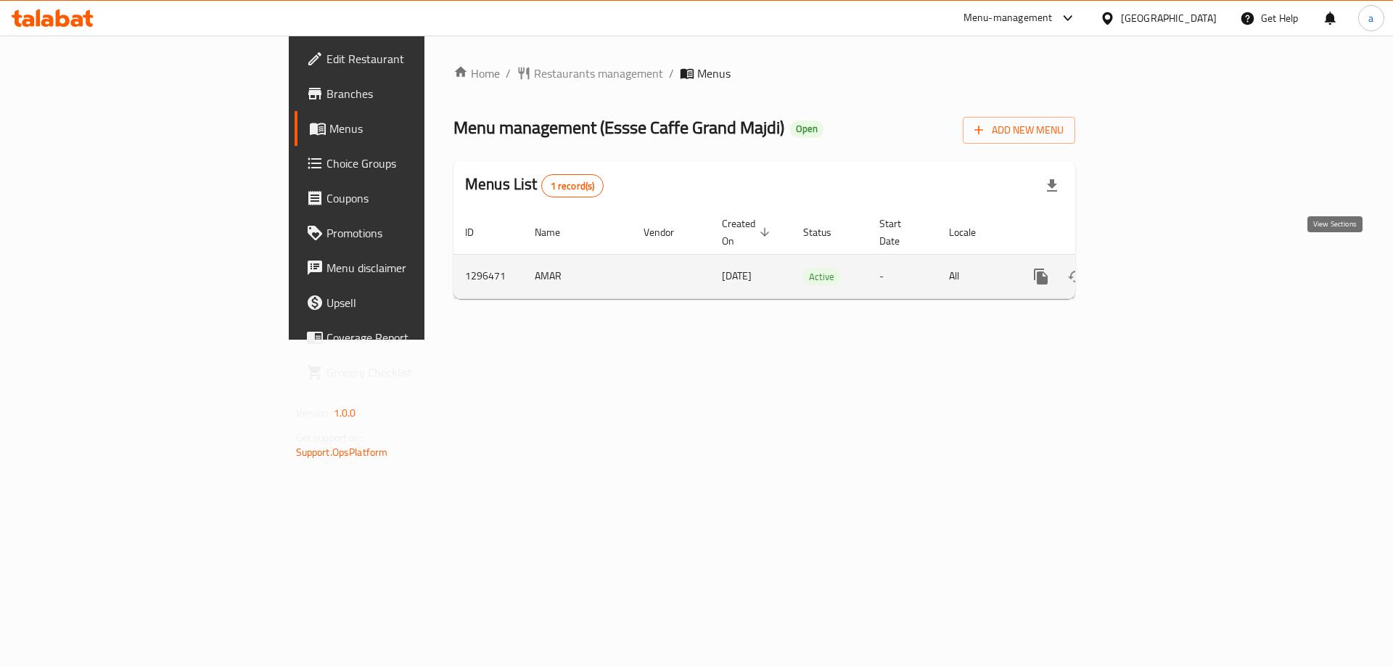
click at [1154, 268] on icon "enhanced table" at bounding box center [1145, 276] width 17 height 17
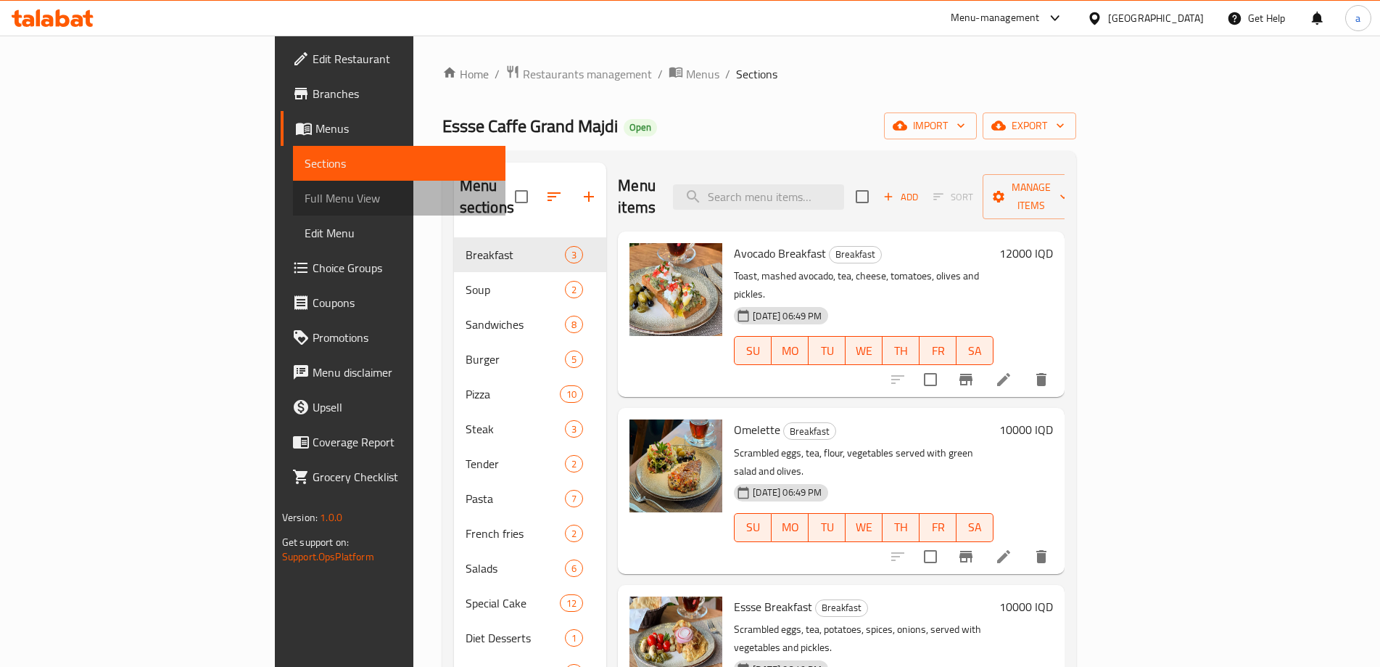
click at [293, 207] on link "Full Menu View" at bounding box center [399, 198] width 213 height 35
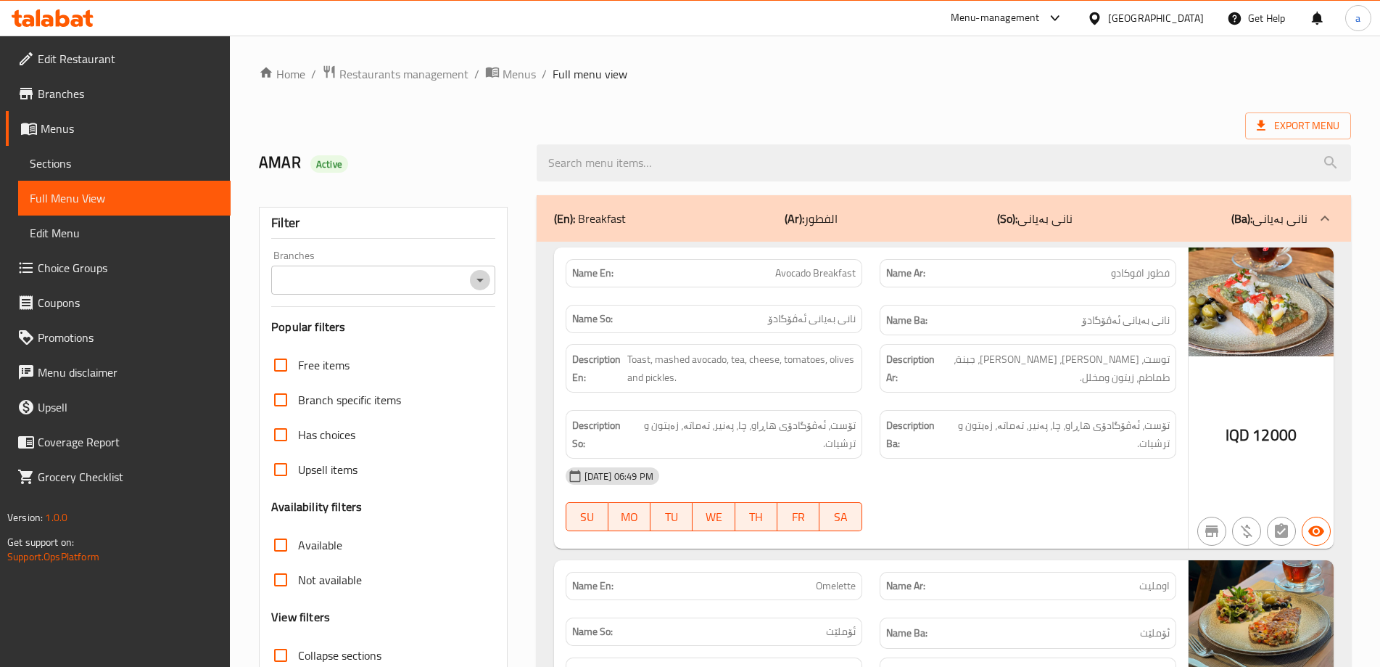
click at [476, 287] on icon "Open" at bounding box center [479, 279] width 17 height 17
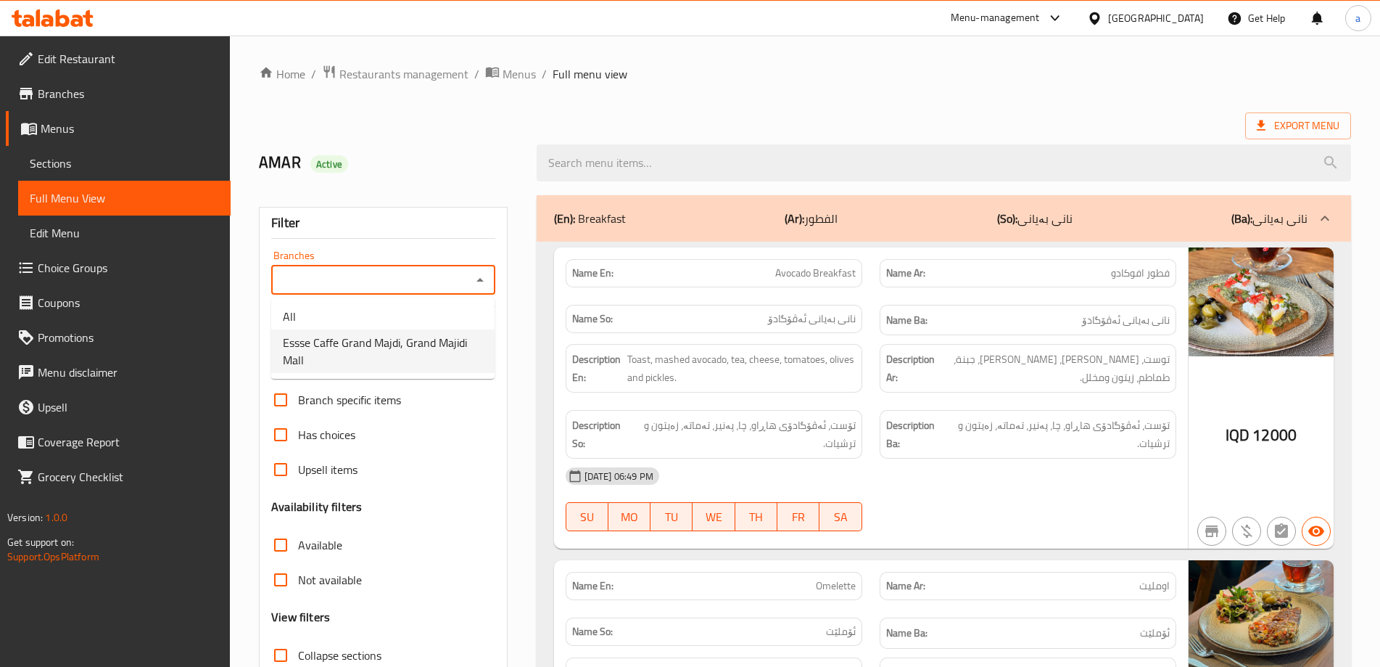
click at [421, 330] on li "Essse Caffe Grand Majdi, Grand Majidi Mall" at bounding box center [382, 351] width 223 height 44
type input "Essse Caffe Grand Majdi, Grand Majidi Mall"
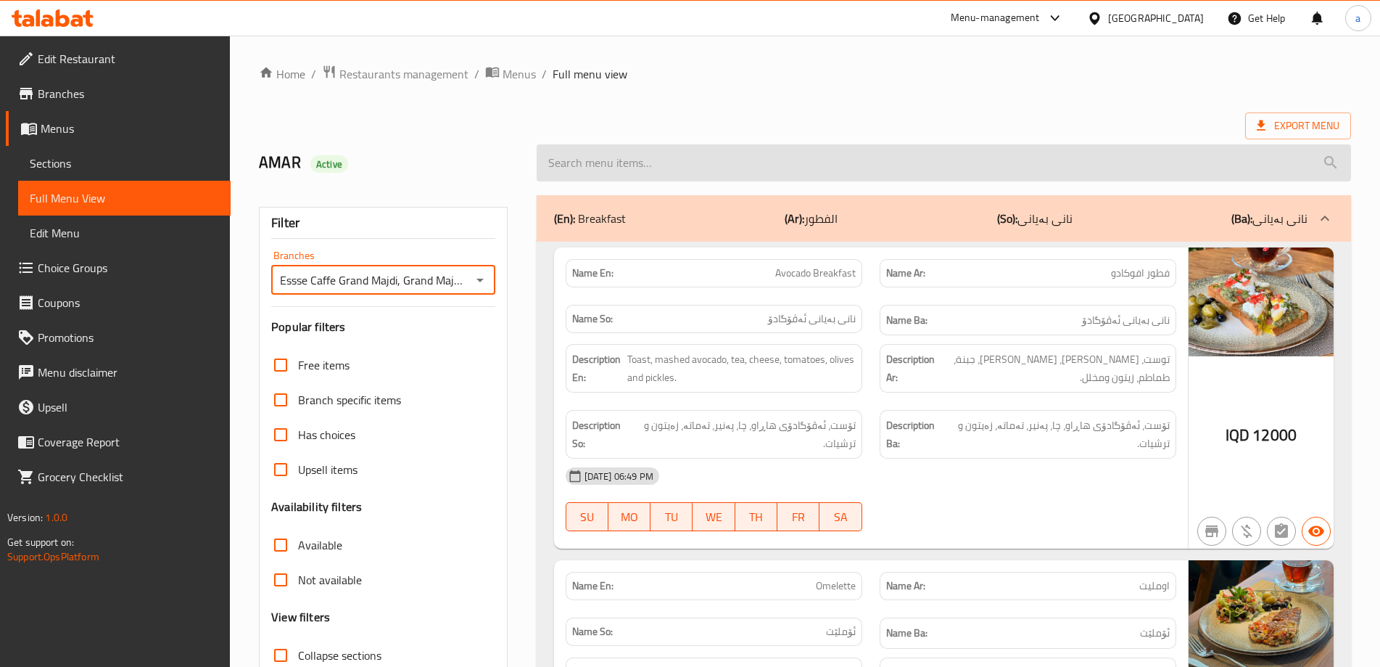
click at [643, 160] on input "search" at bounding box center [944, 162] width 814 height 37
paste input "Ice Green Matcha"
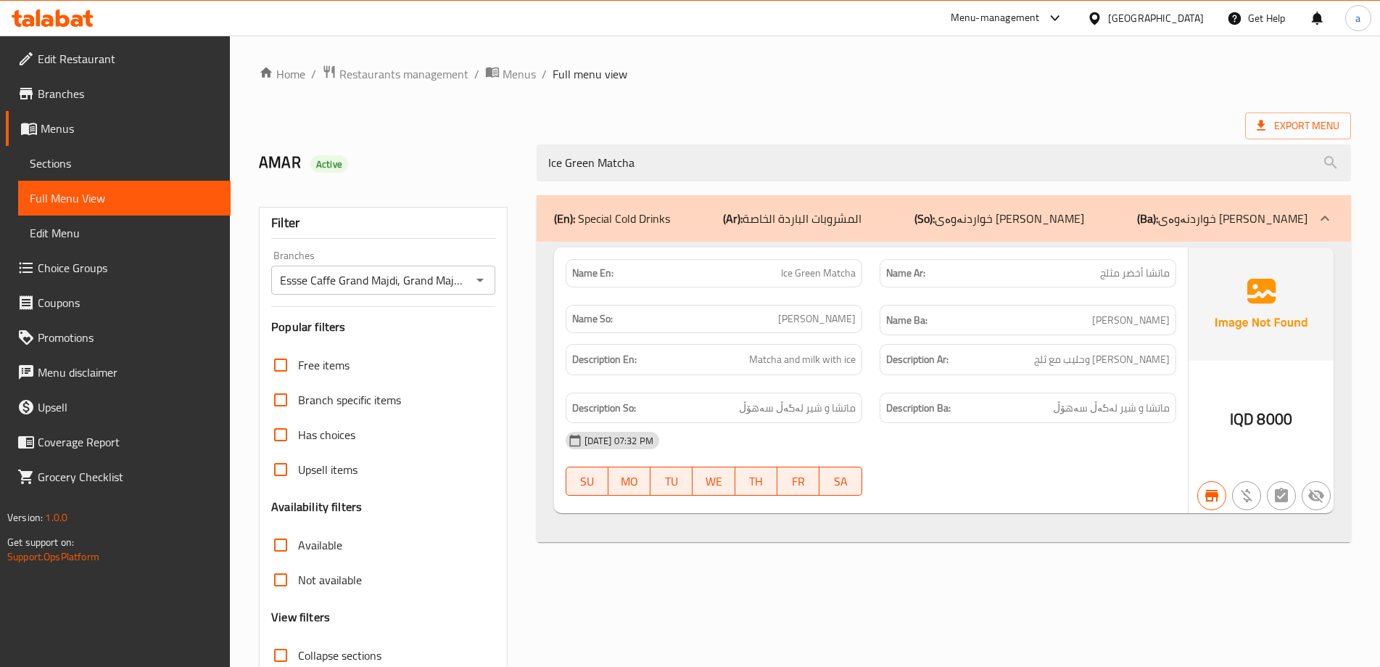
type input "Ice Green Matcha"
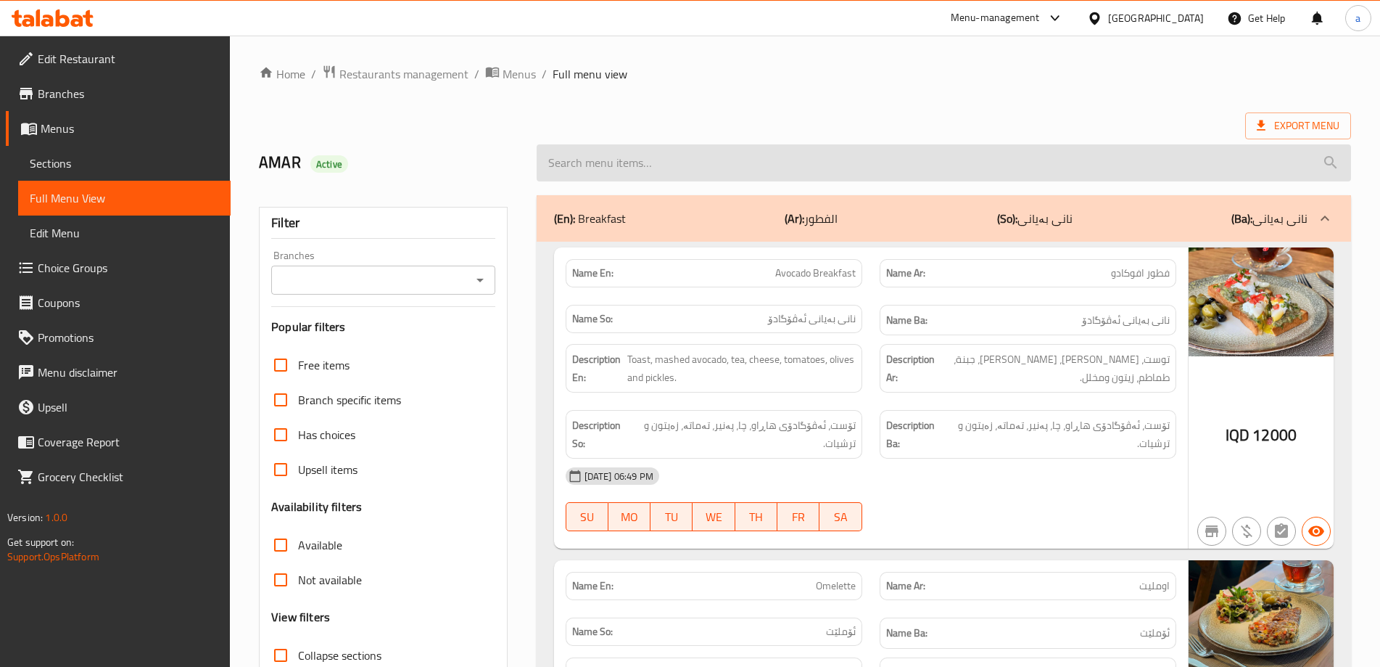
click at [626, 169] on input "search" at bounding box center [944, 162] width 814 height 37
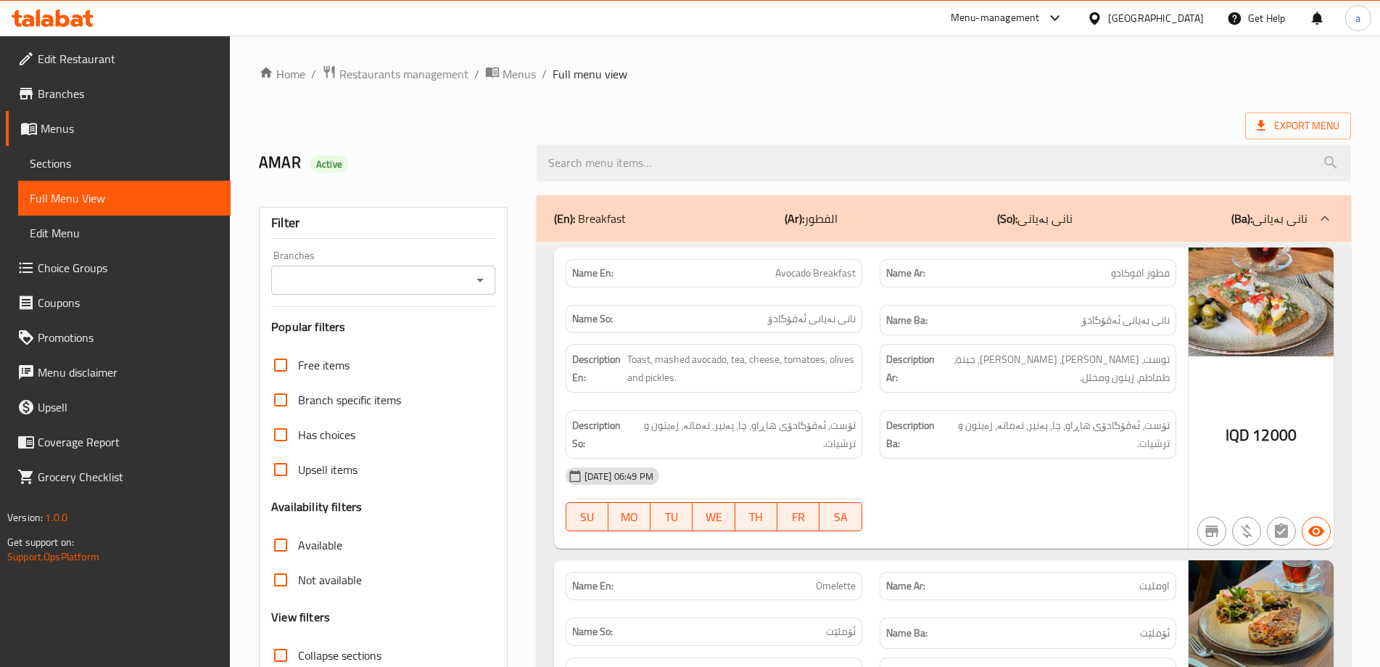
paste input "Ice Green Matcha"
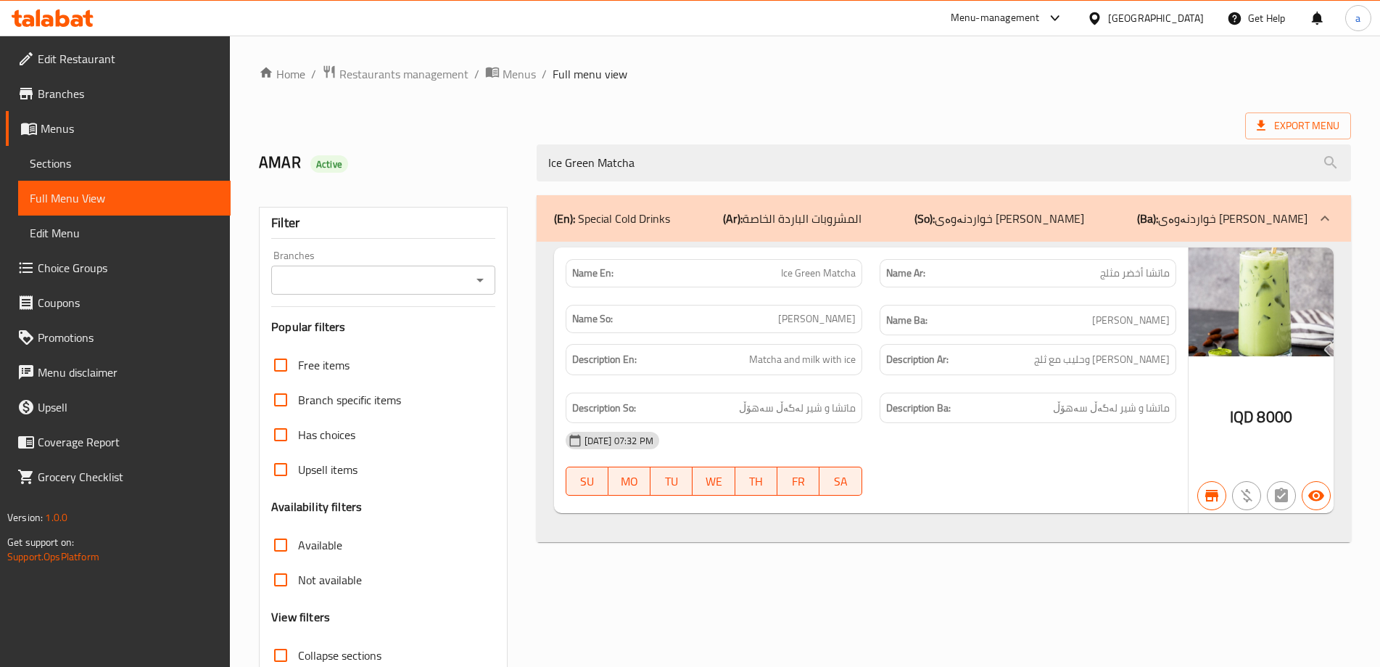
click at [491, 281] on div "Branches" at bounding box center [382, 279] width 223 height 29
type input "Ice Green Matcha"
click at [478, 287] on icon "Open" at bounding box center [479, 279] width 17 height 17
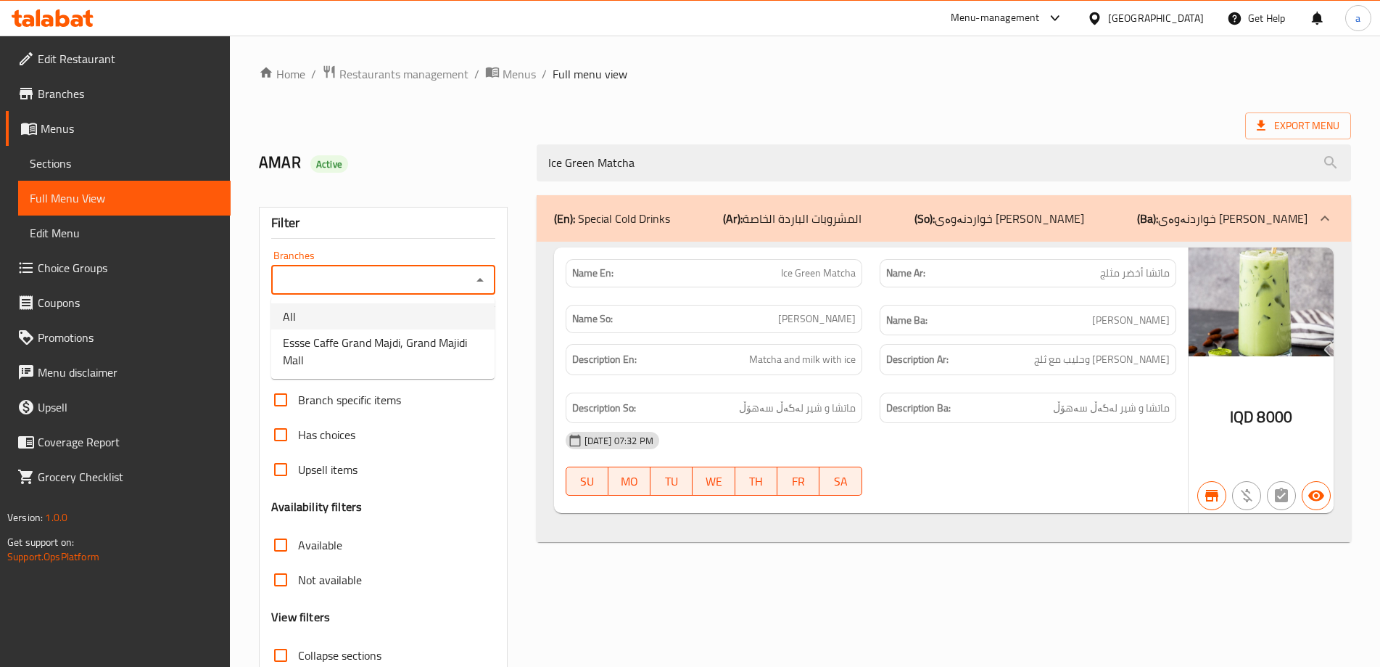
click at [437, 326] on li "All" at bounding box center [382, 316] width 223 height 26
click at [483, 278] on icon "Open" at bounding box center [479, 279] width 17 height 17
click at [444, 336] on span "Essse Caffe Grand Majdi, Grand Majidi Mall" at bounding box center [383, 351] width 200 height 35
type input "Essse Caffe Grand Majdi, Grand Majidi Mall"
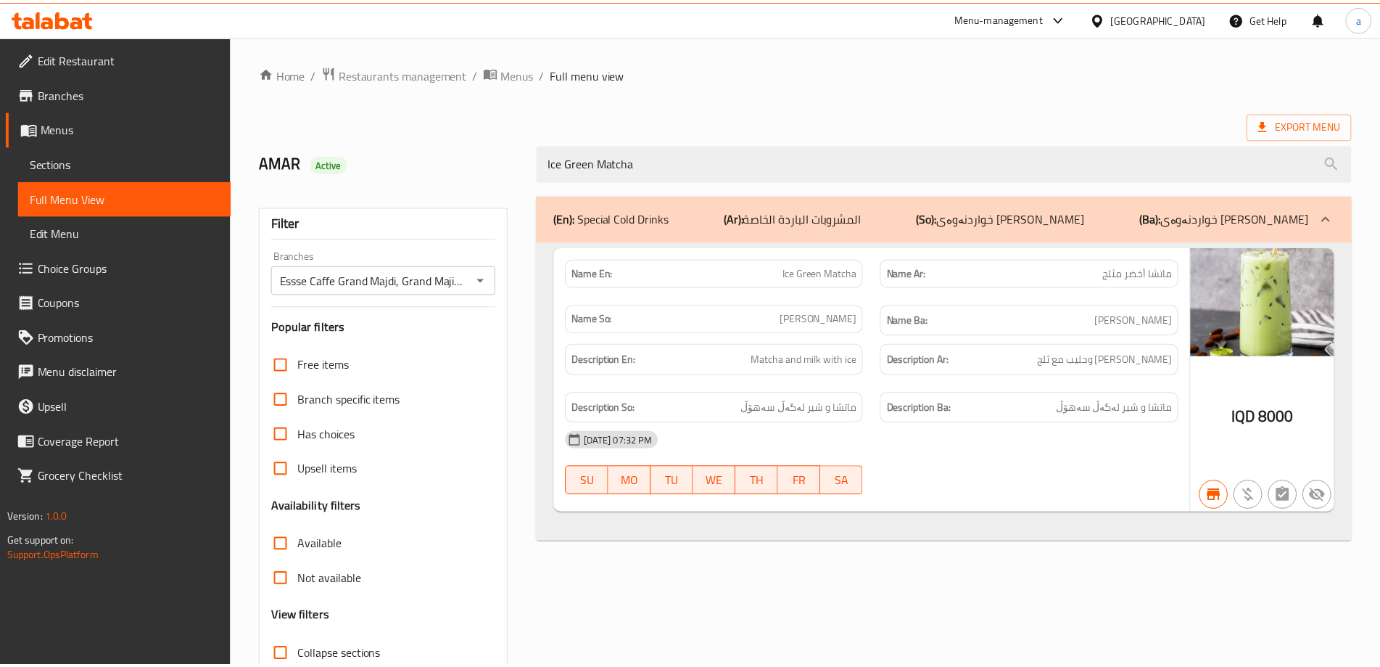
scroll to position [105, 0]
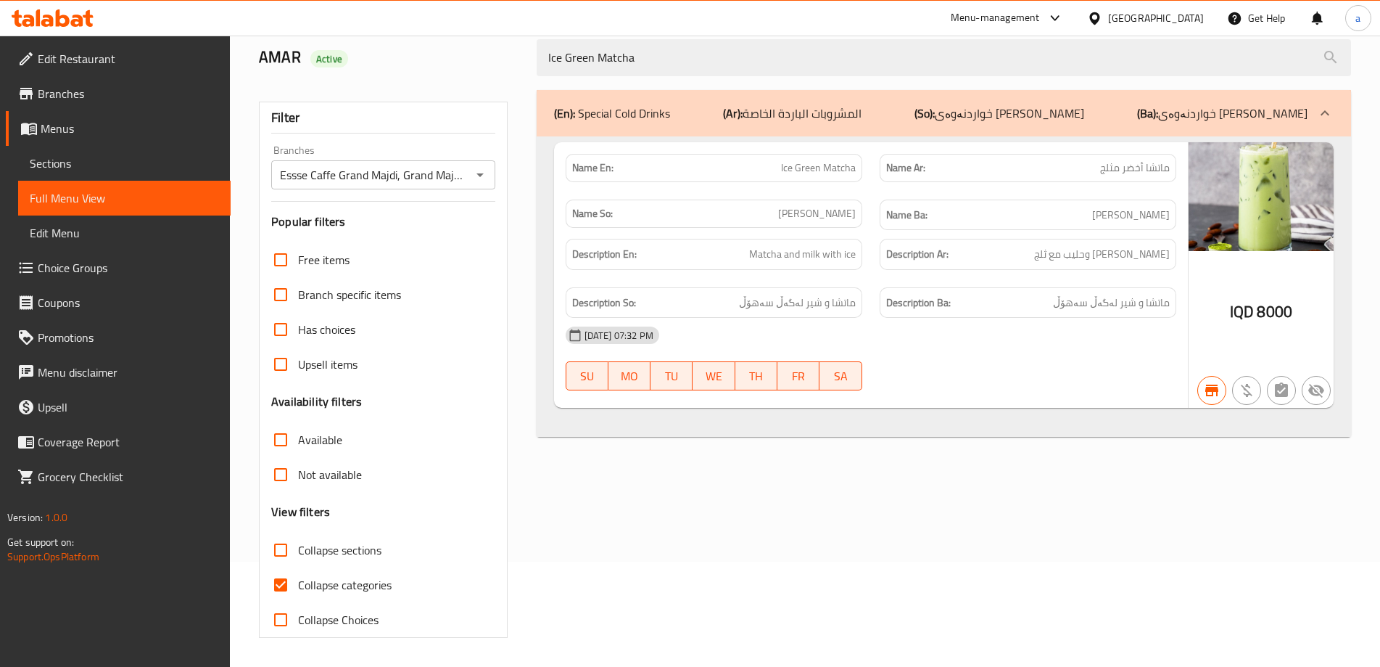
drag, startPoint x: 669, startPoint y: 54, endPoint x: 323, endPoint y: 93, distance: 348.2
click at [341, 83] on div "Home / Restaurants management / Menus / Full menu view Export Menu AMAR Active …" at bounding box center [805, 298] width 1092 height 678
paste input "Blue"
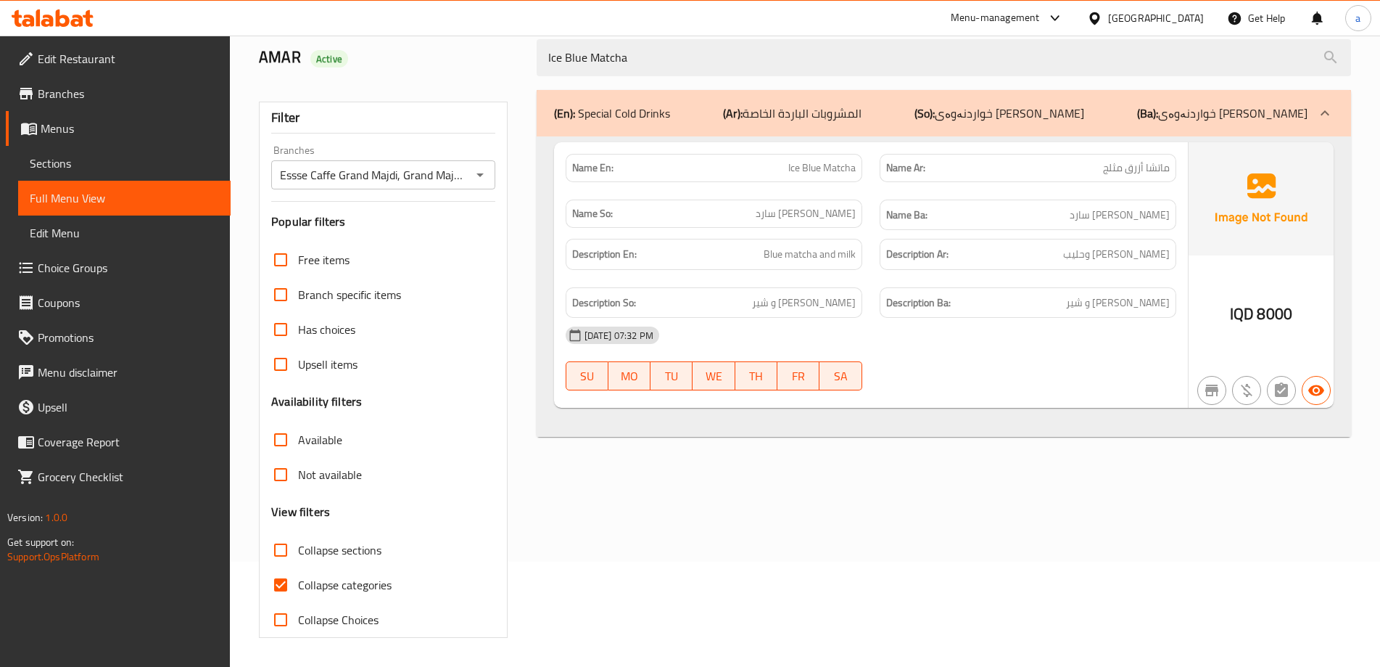
type input "Ice Blue Matcha"
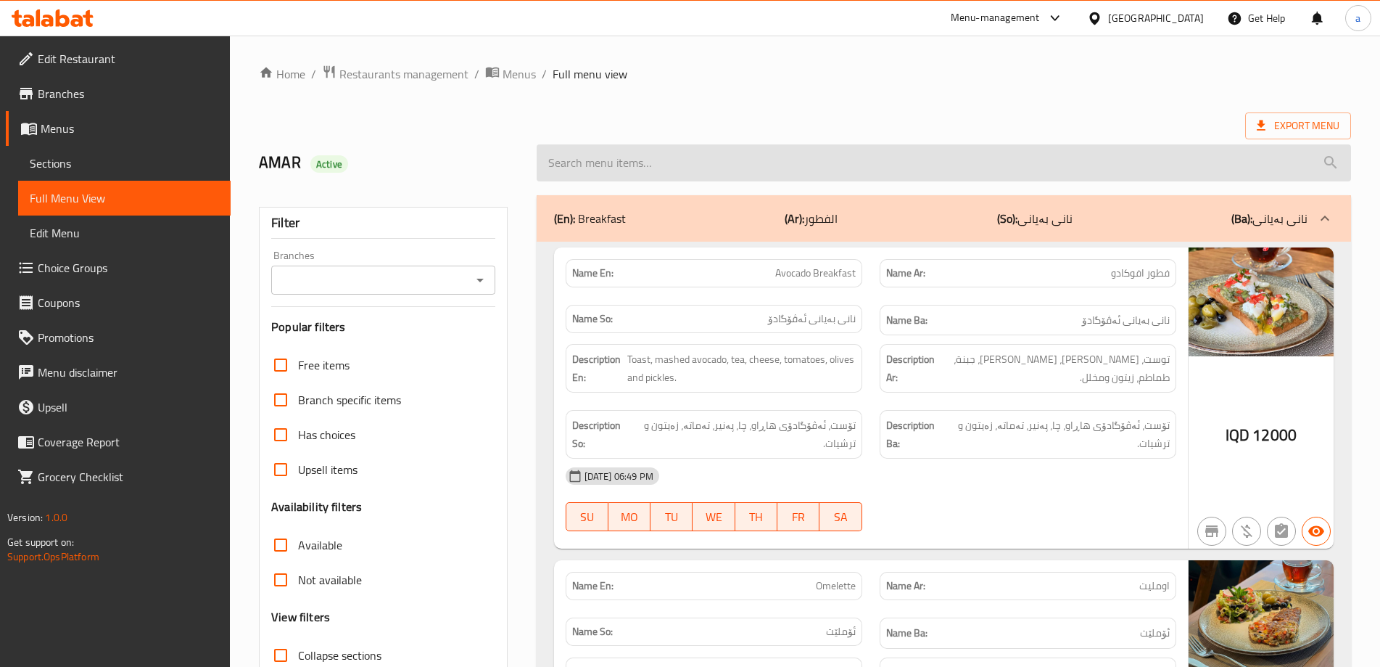
click at [578, 165] on input "search" at bounding box center [944, 162] width 814 height 37
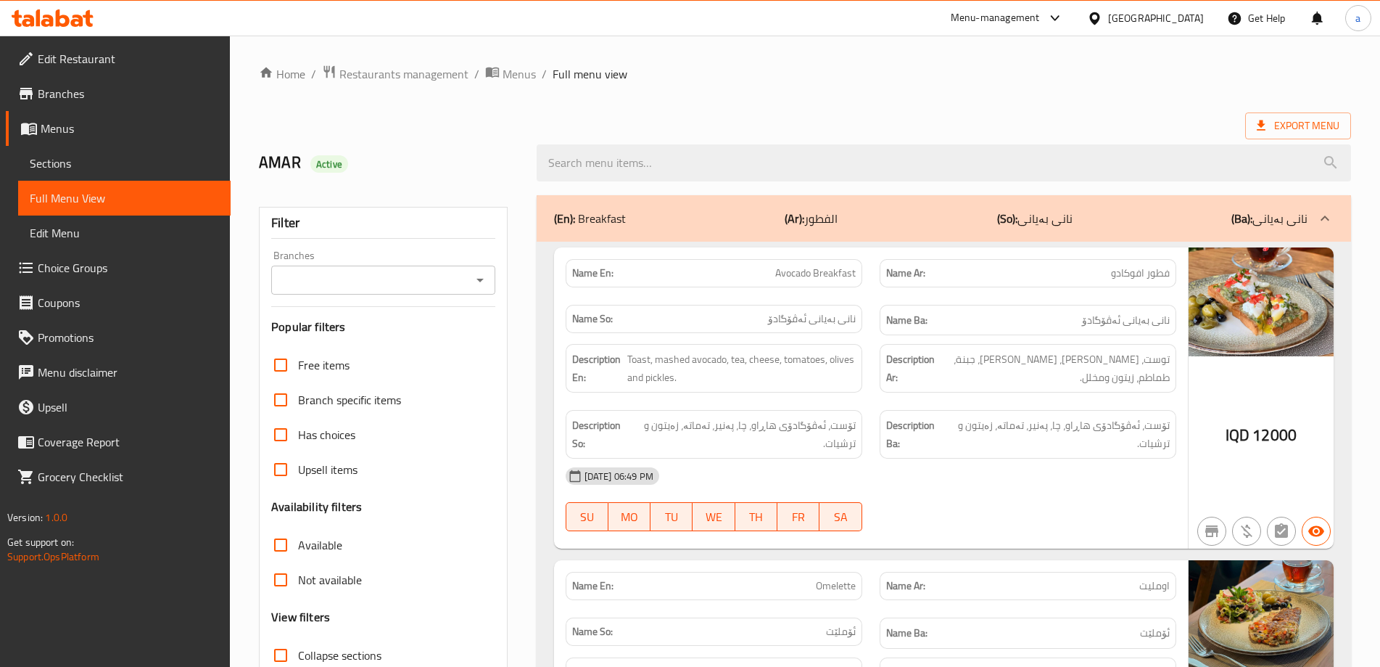
paste input "Ice Blue Matcha"
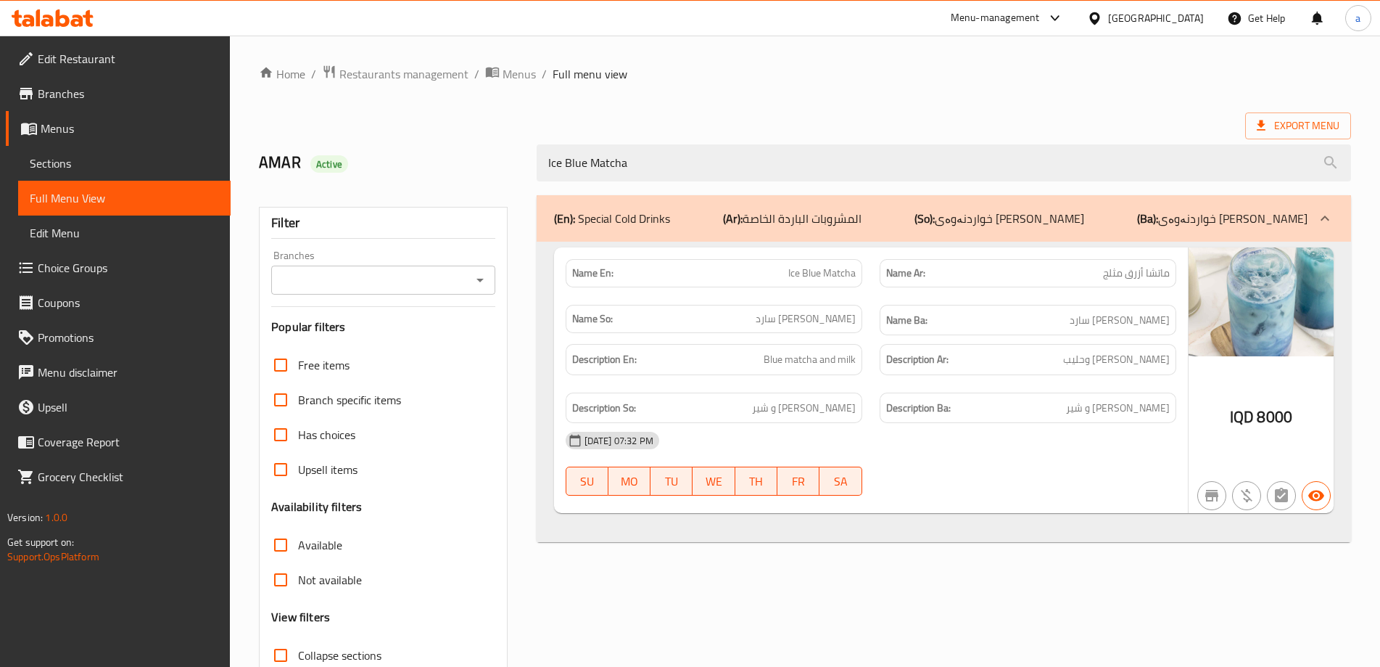
click at [471, 289] on div at bounding box center [479, 280] width 19 height 20
type input "Ice Blue Matcha"
click at [479, 286] on icon "Open" at bounding box center [479, 279] width 17 height 17
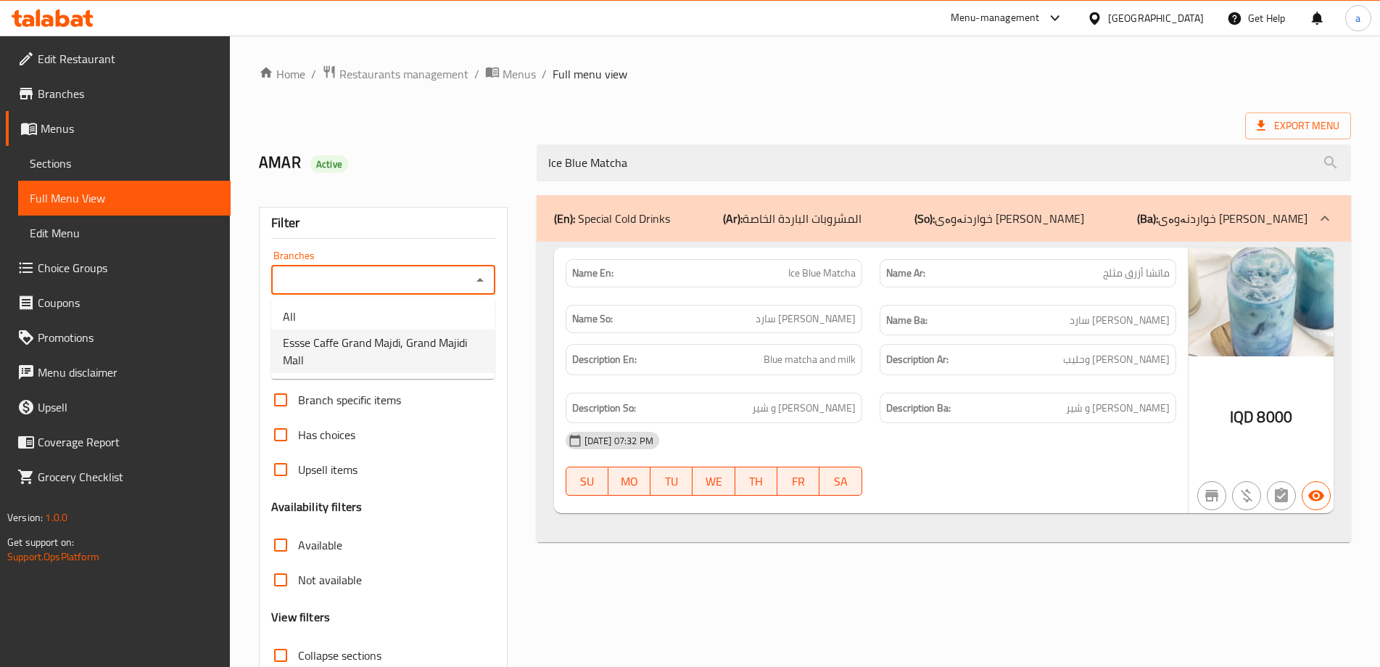
click at [431, 344] on span "Essse Caffe Grand Majdi, Grand Majidi Mall" at bounding box center [383, 351] width 200 height 35
type input "Essse Caffe Grand Majdi, Grand Majidi Mall"
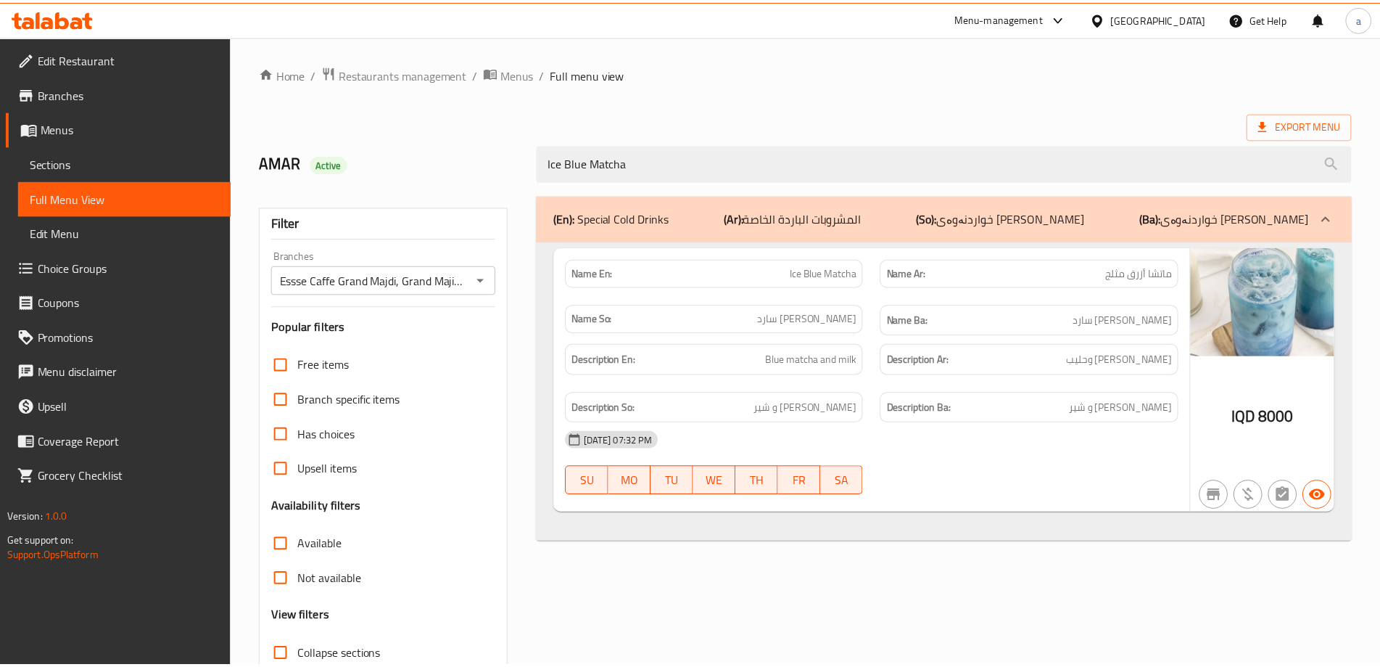
scroll to position [105, 0]
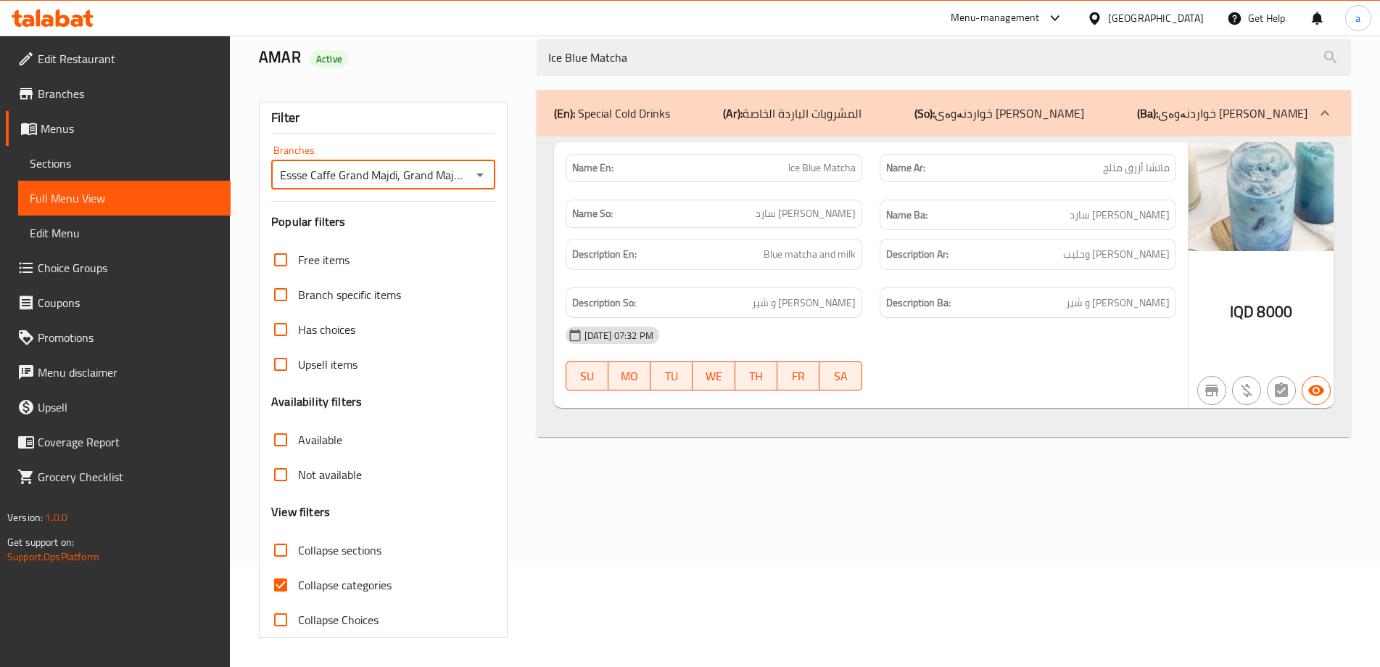
click at [79, 13] on icon at bounding box center [53, 17] width 82 height 17
